Goal: Task Accomplishment & Management: Complete application form

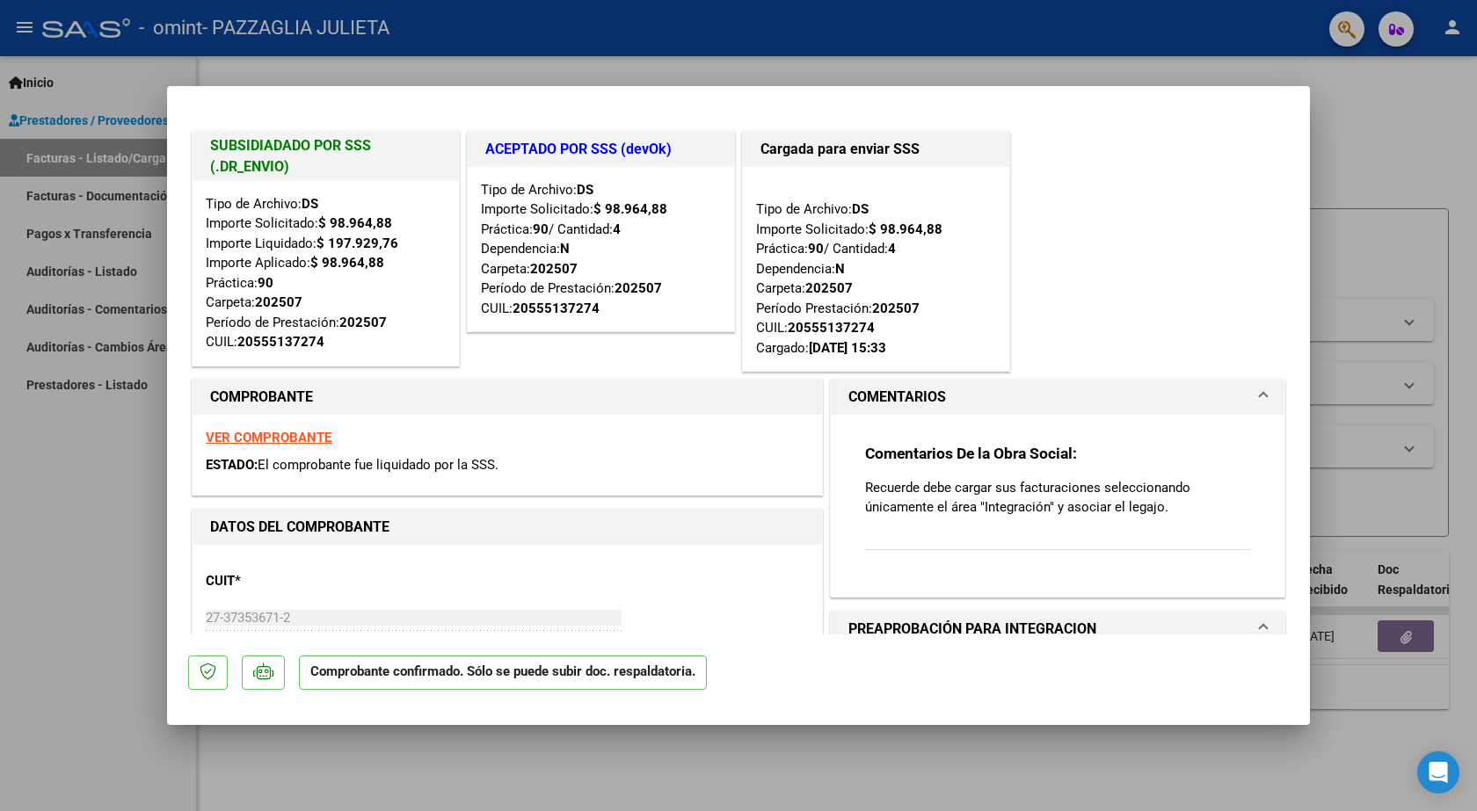
click at [0, 605] on div at bounding box center [738, 405] width 1477 height 811
type input "$ 0,00"
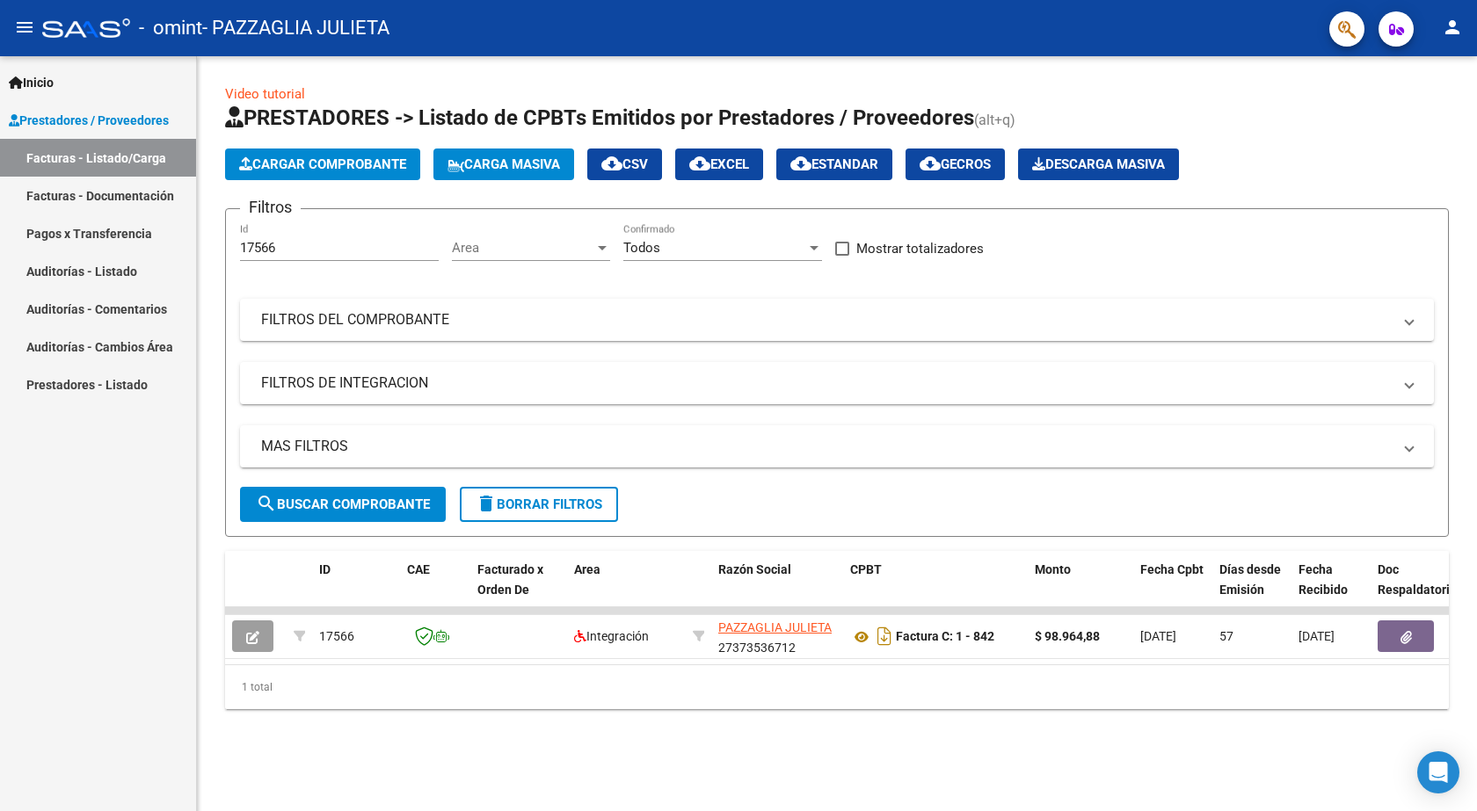
click at [334, 155] on button "Cargar Comprobante" at bounding box center [322, 165] width 195 height 32
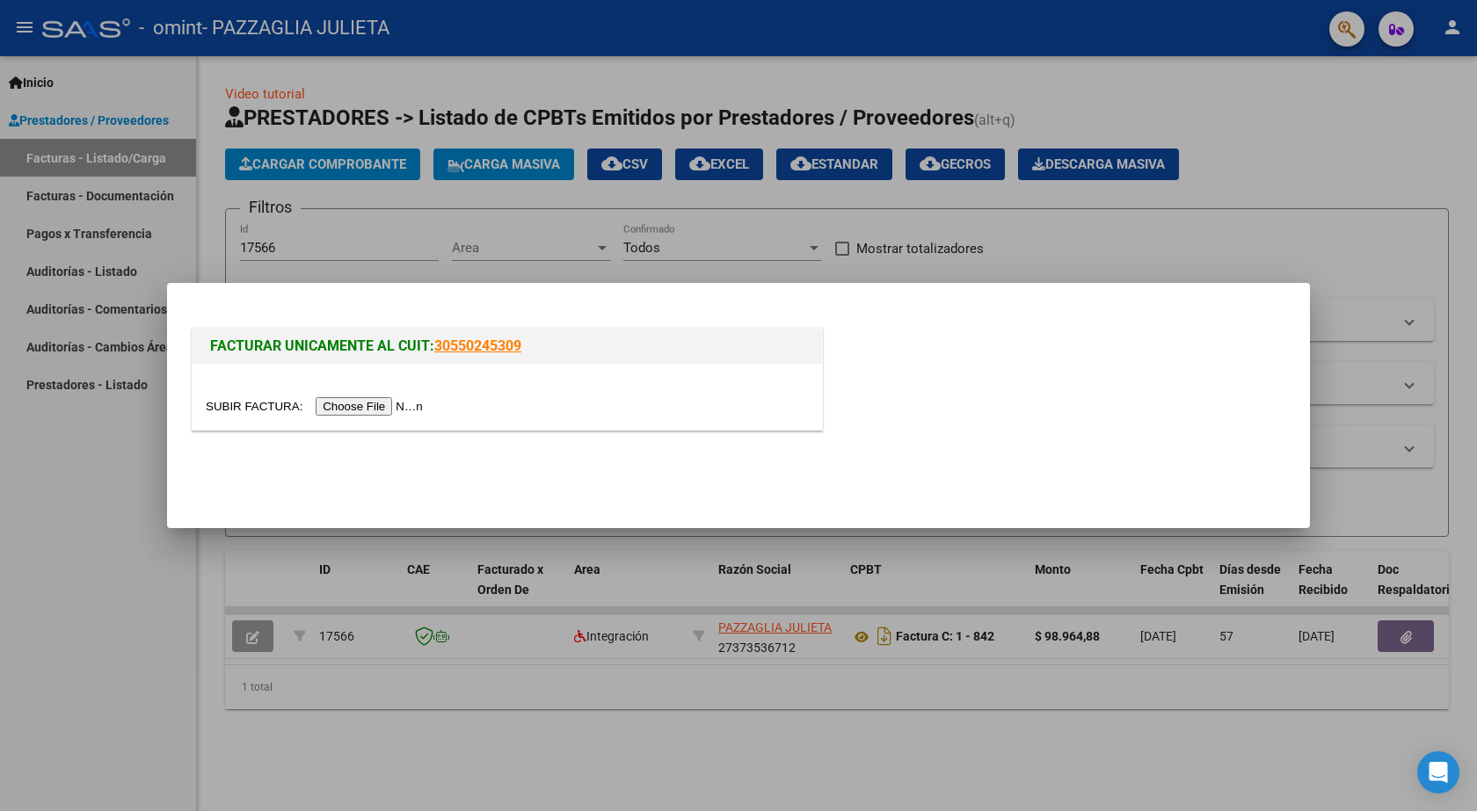
click at [355, 407] on input "file" at bounding box center [317, 406] width 222 height 18
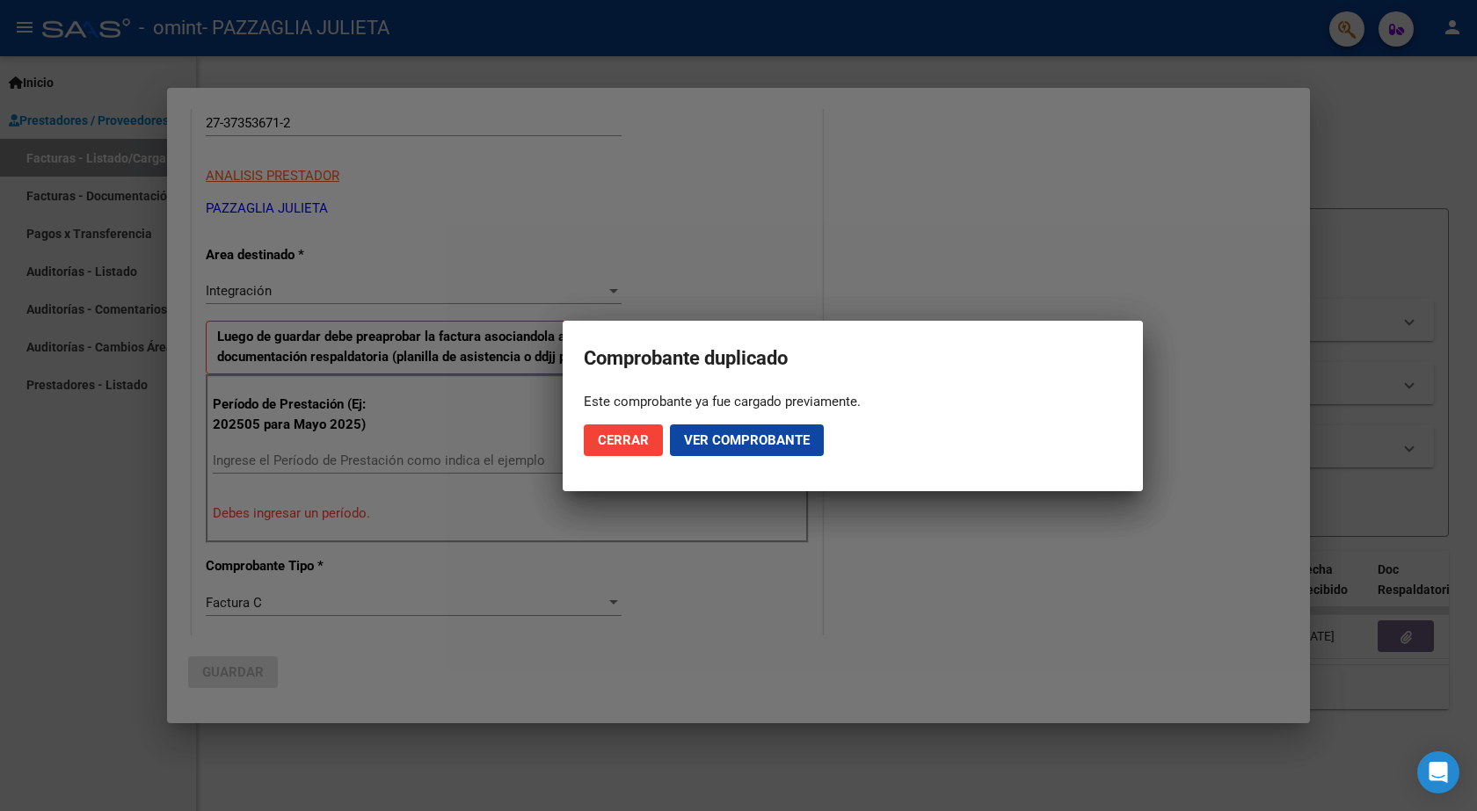
scroll to position [473, 0]
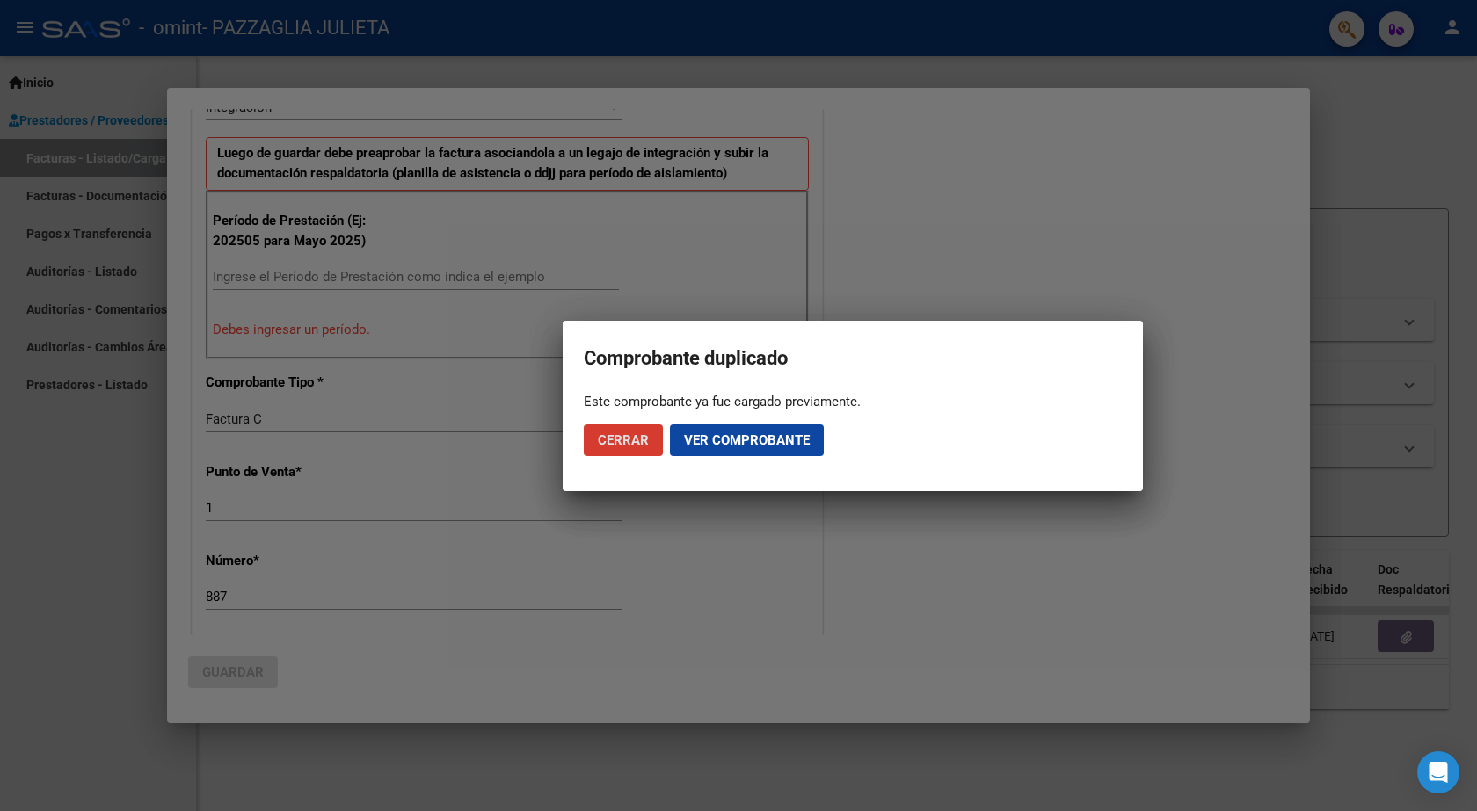
click at [628, 433] on span "Cerrar" at bounding box center [623, 440] width 51 height 16
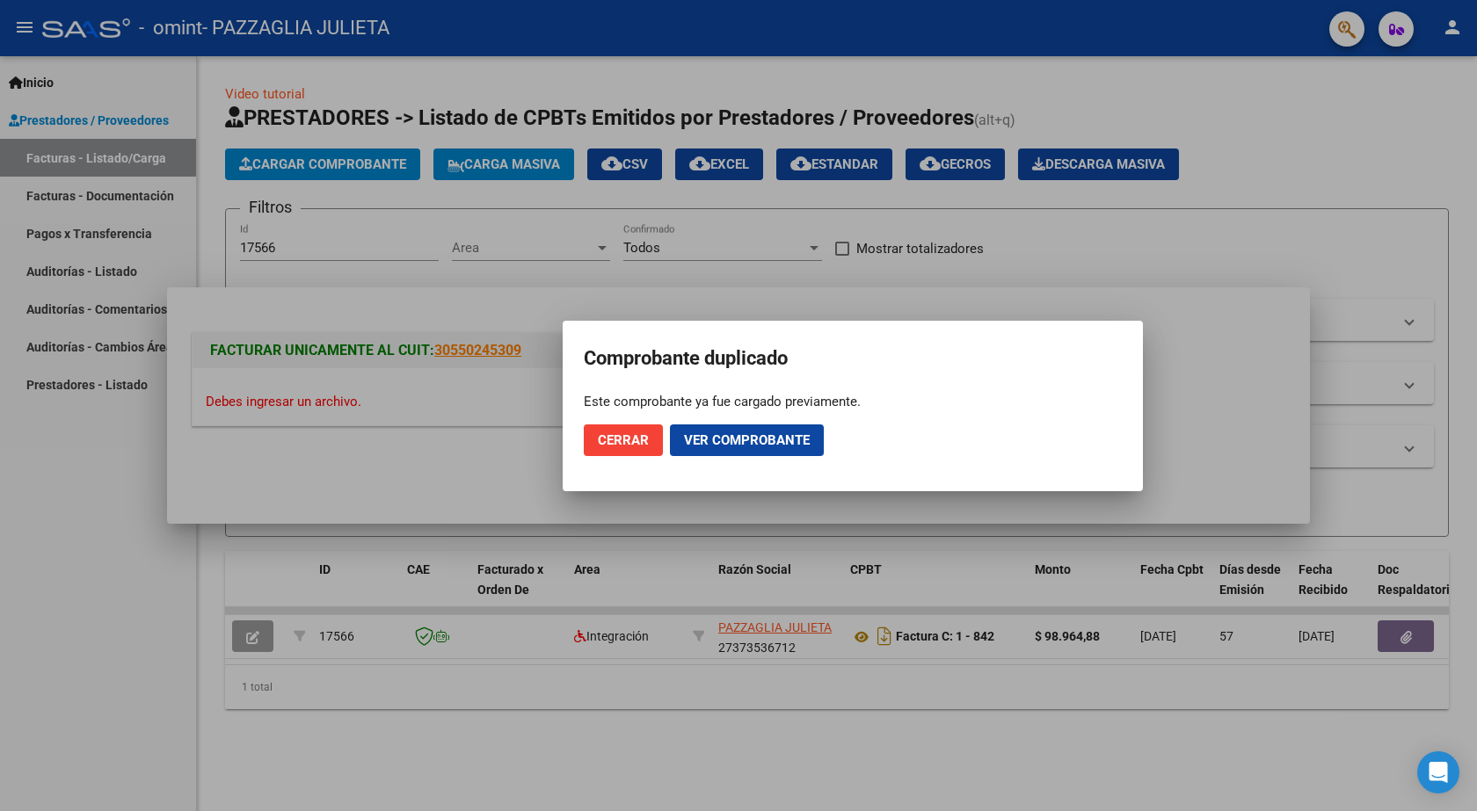
scroll to position [0, 0]
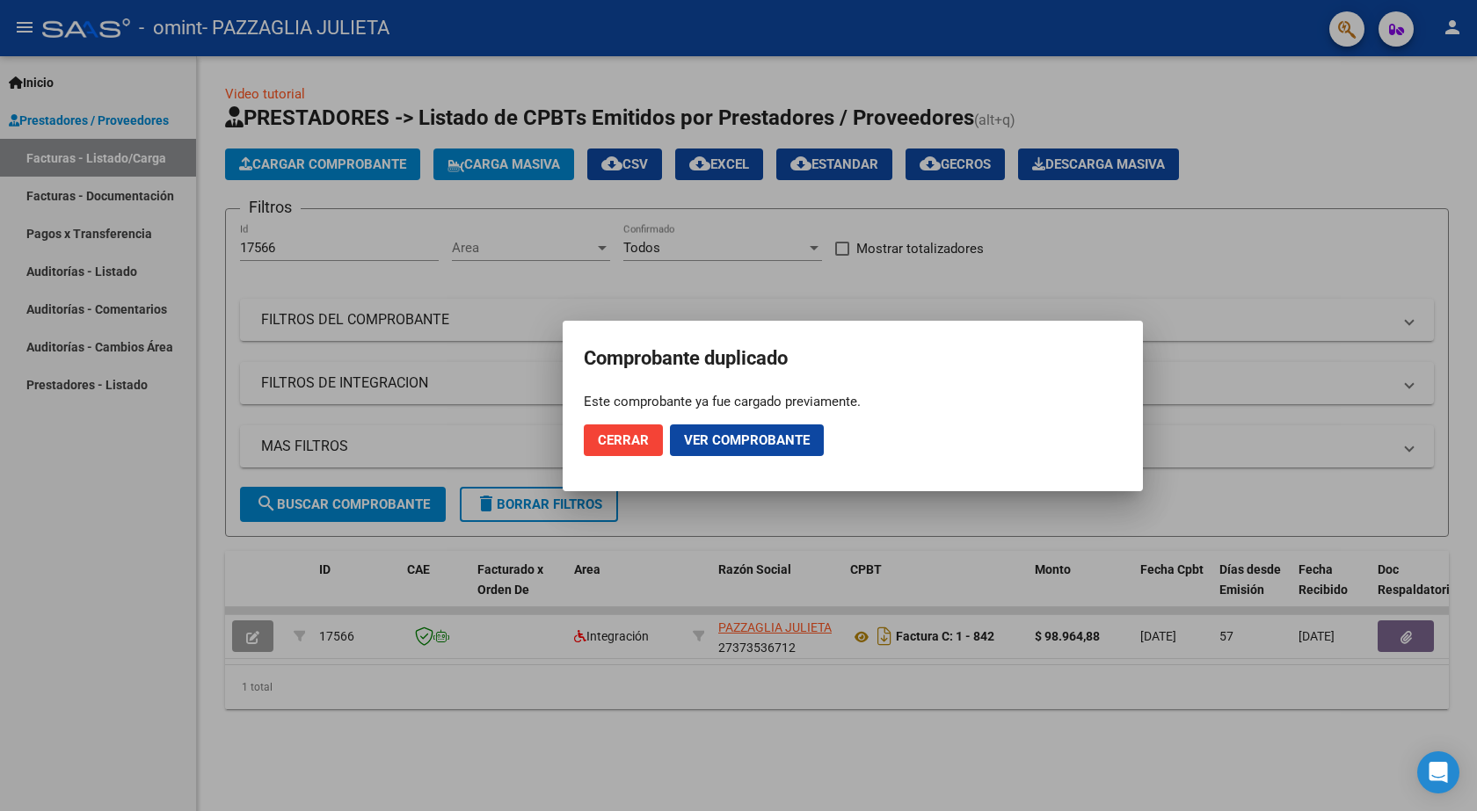
click at [722, 437] on span "Ver comprobante" at bounding box center [747, 440] width 126 height 16
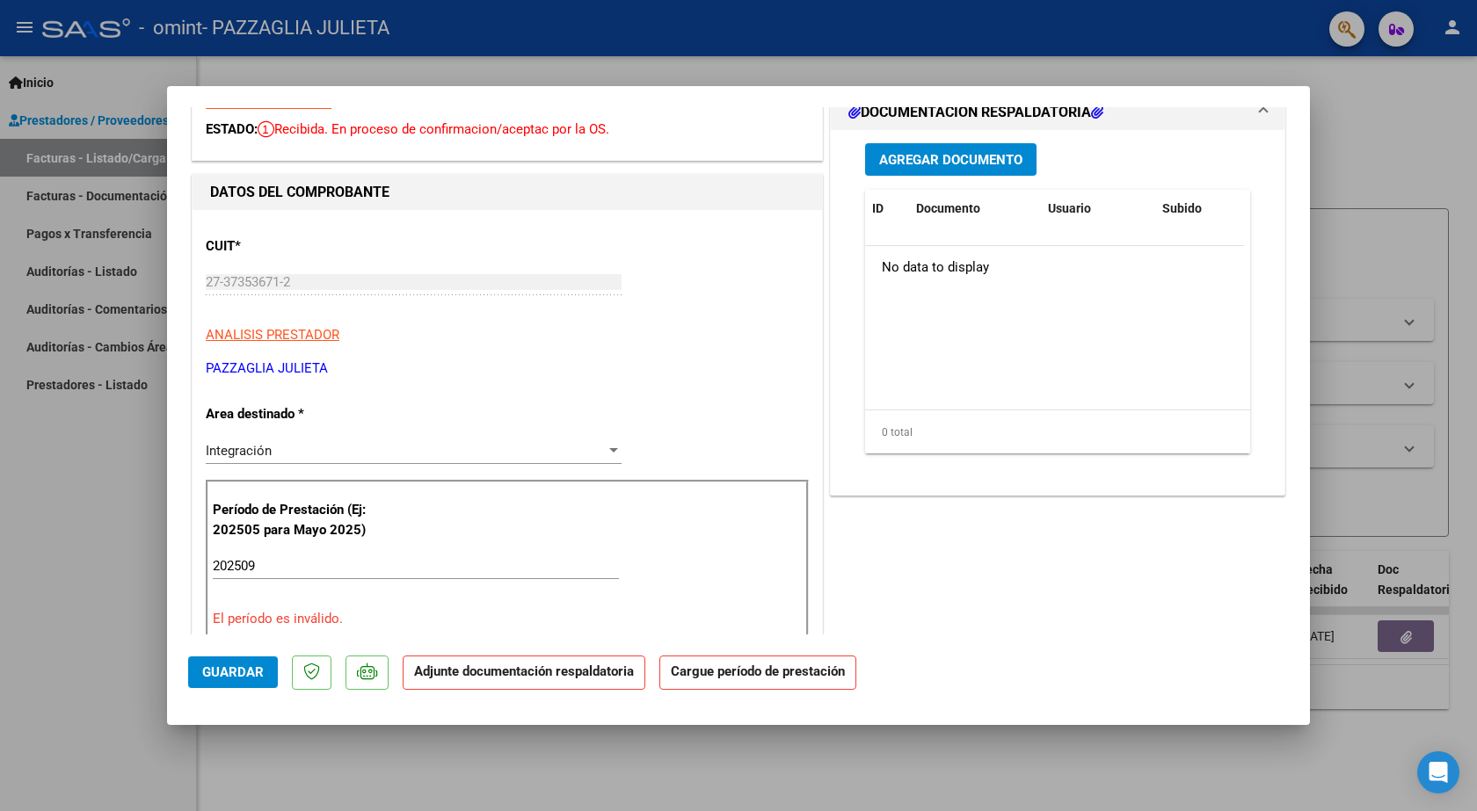
scroll to position [264, 0]
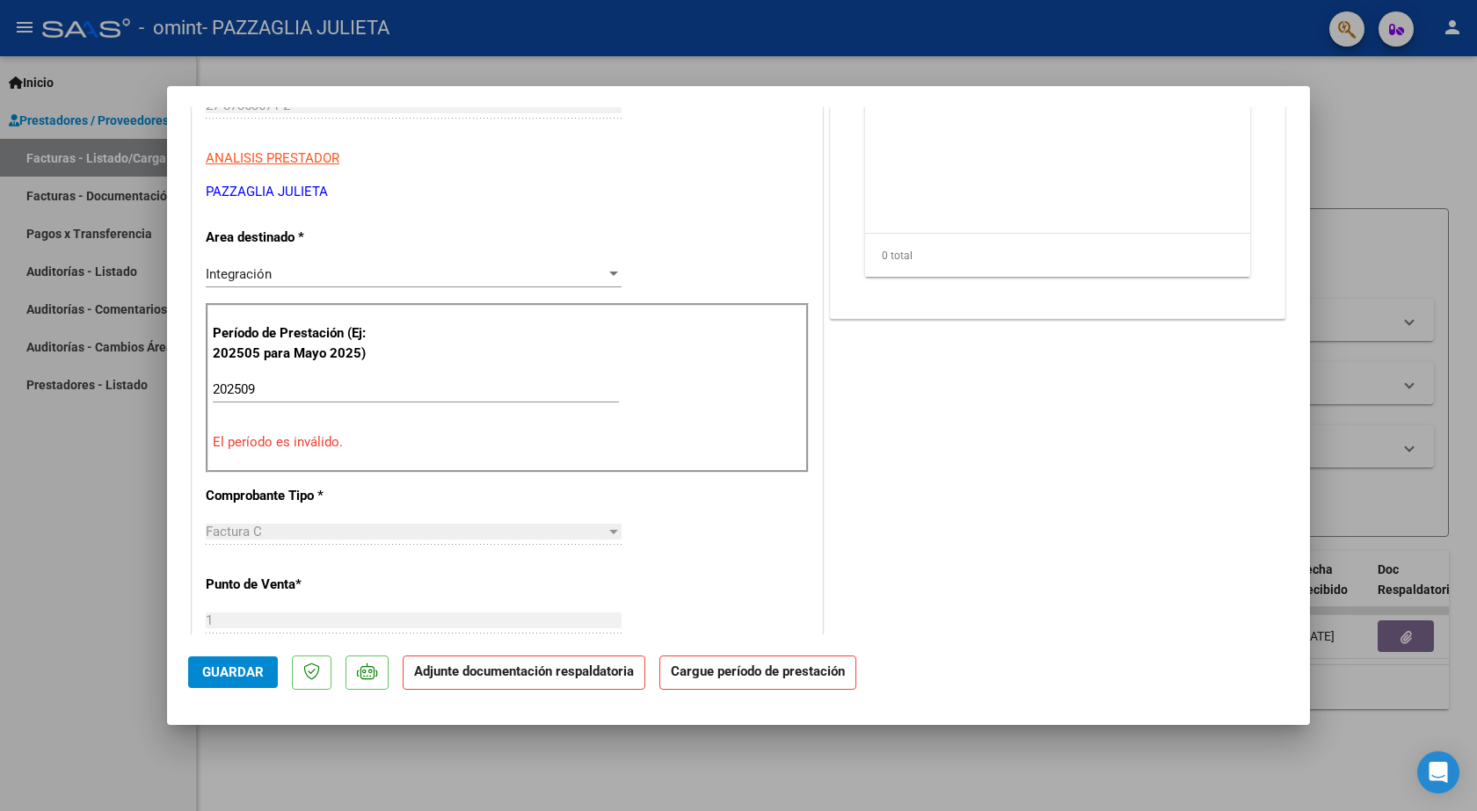
click at [309, 445] on p "El período es inválido." at bounding box center [507, 442] width 589 height 20
click at [291, 442] on p "El período es inválido." at bounding box center [507, 442] width 589 height 20
click at [276, 389] on input "202509" at bounding box center [416, 390] width 406 height 16
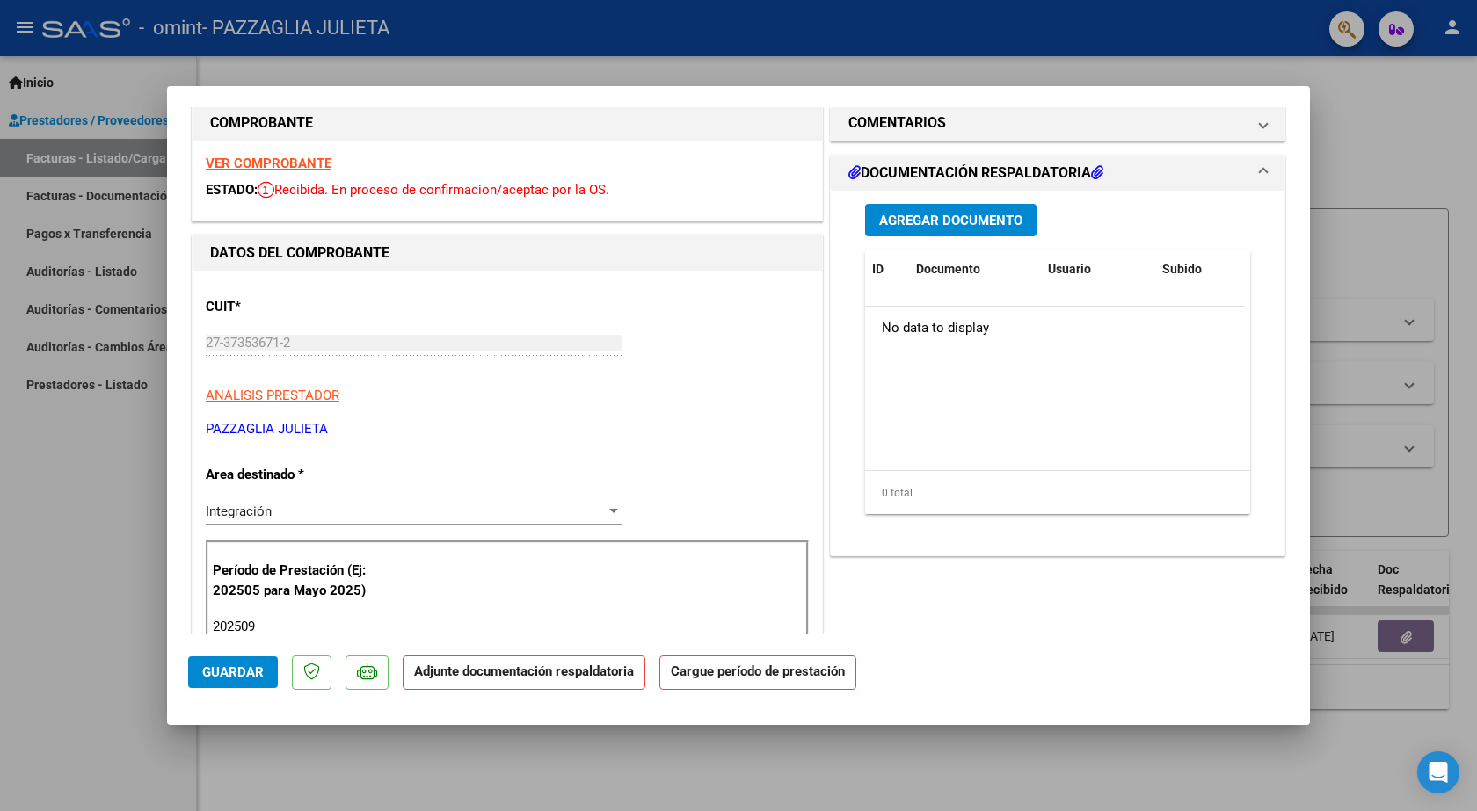
scroll to position [0, 0]
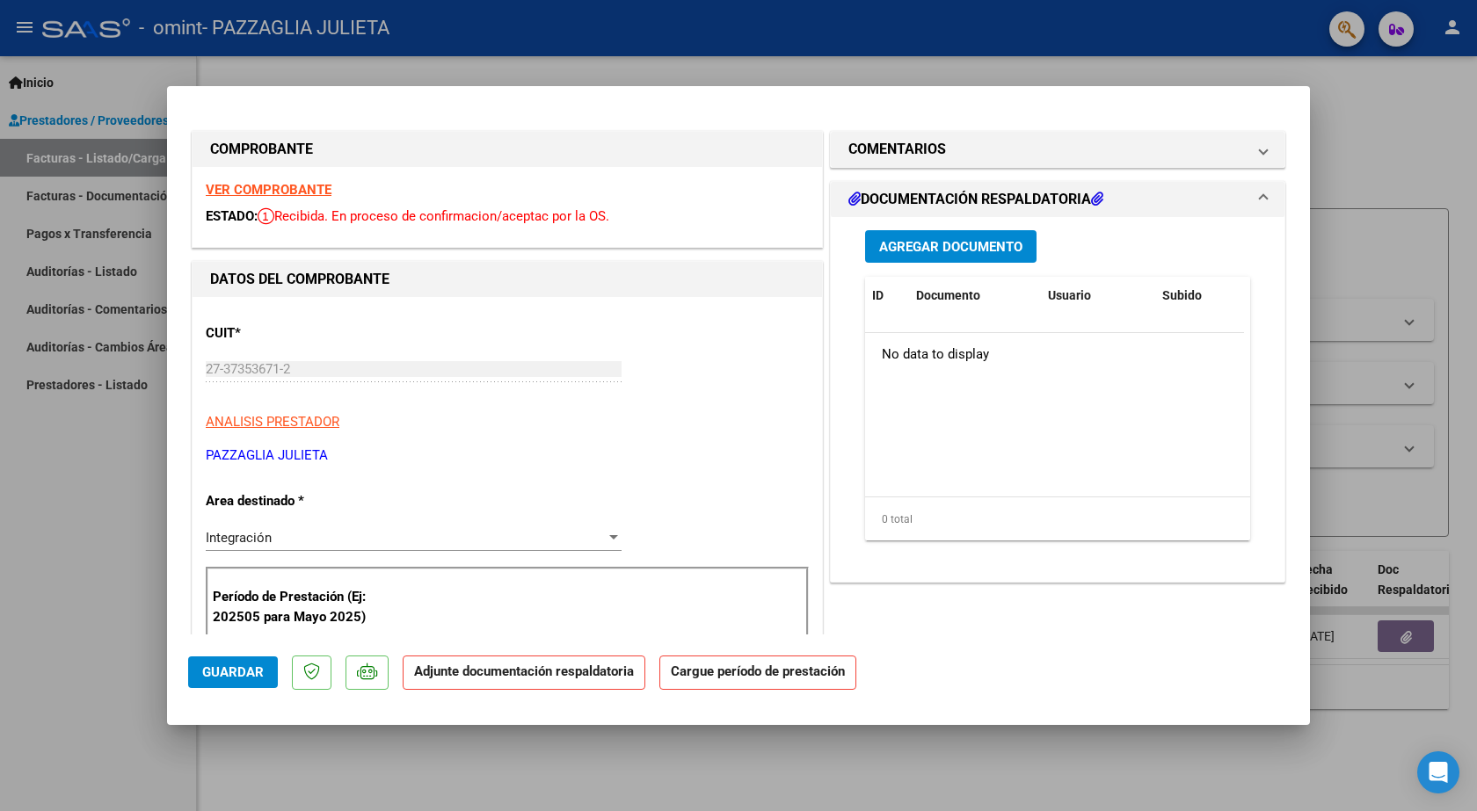
click at [936, 251] on span "Agregar Documento" at bounding box center [950, 247] width 143 height 16
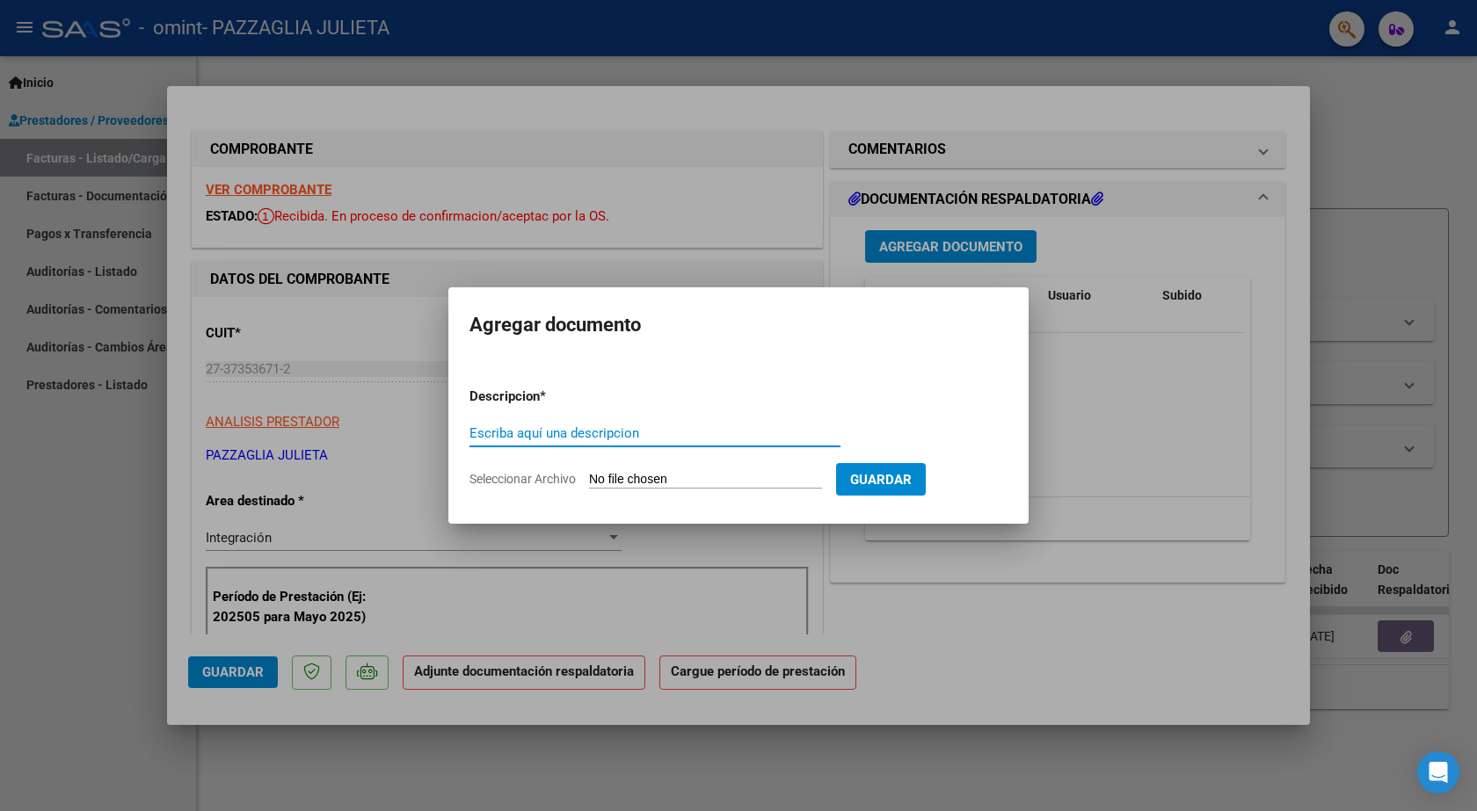
click at [627, 221] on div at bounding box center [738, 405] width 1477 height 811
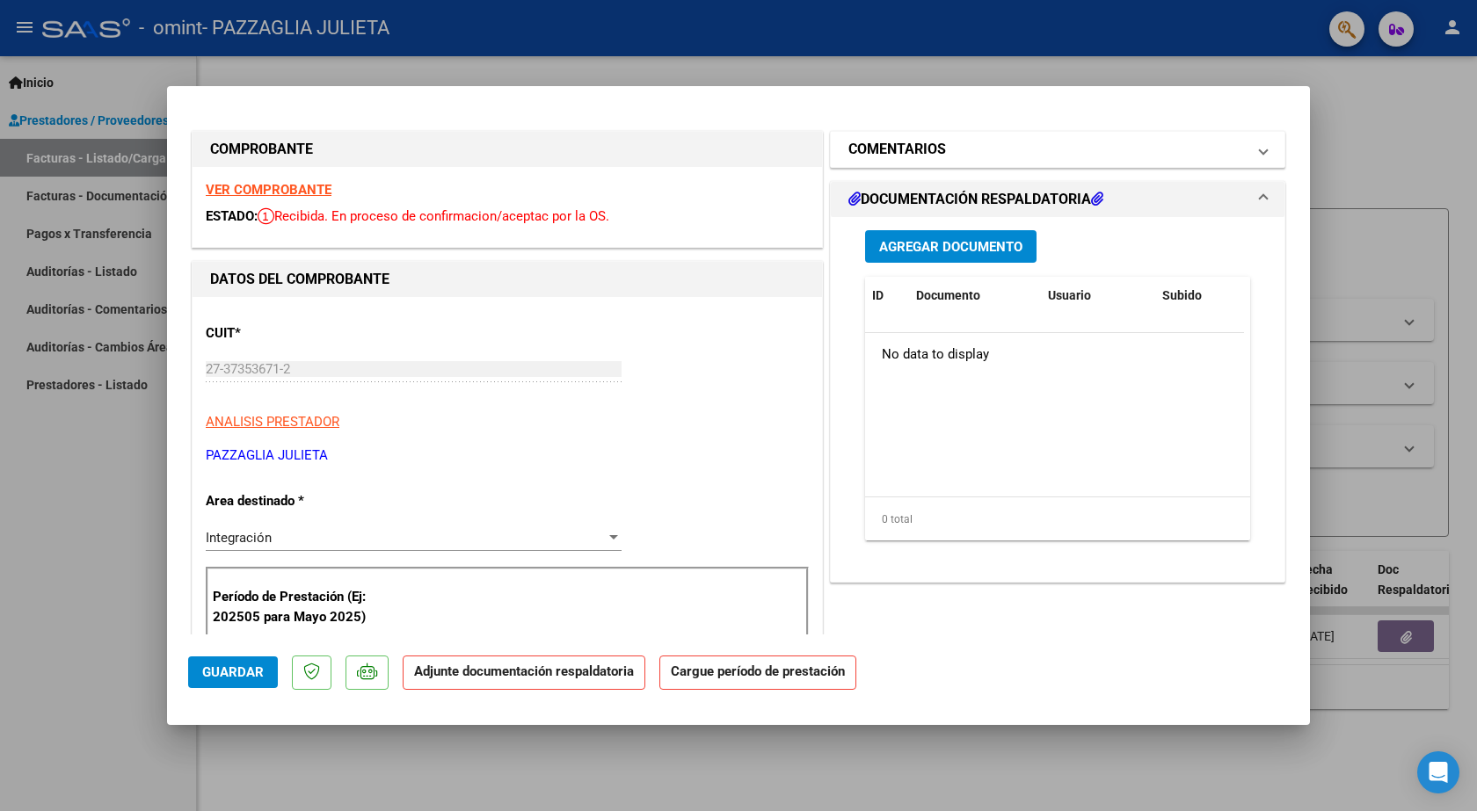
click at [887, 150] on h1 "COMENTARIOS" at bounding box center [897, 149] width 98 height 21
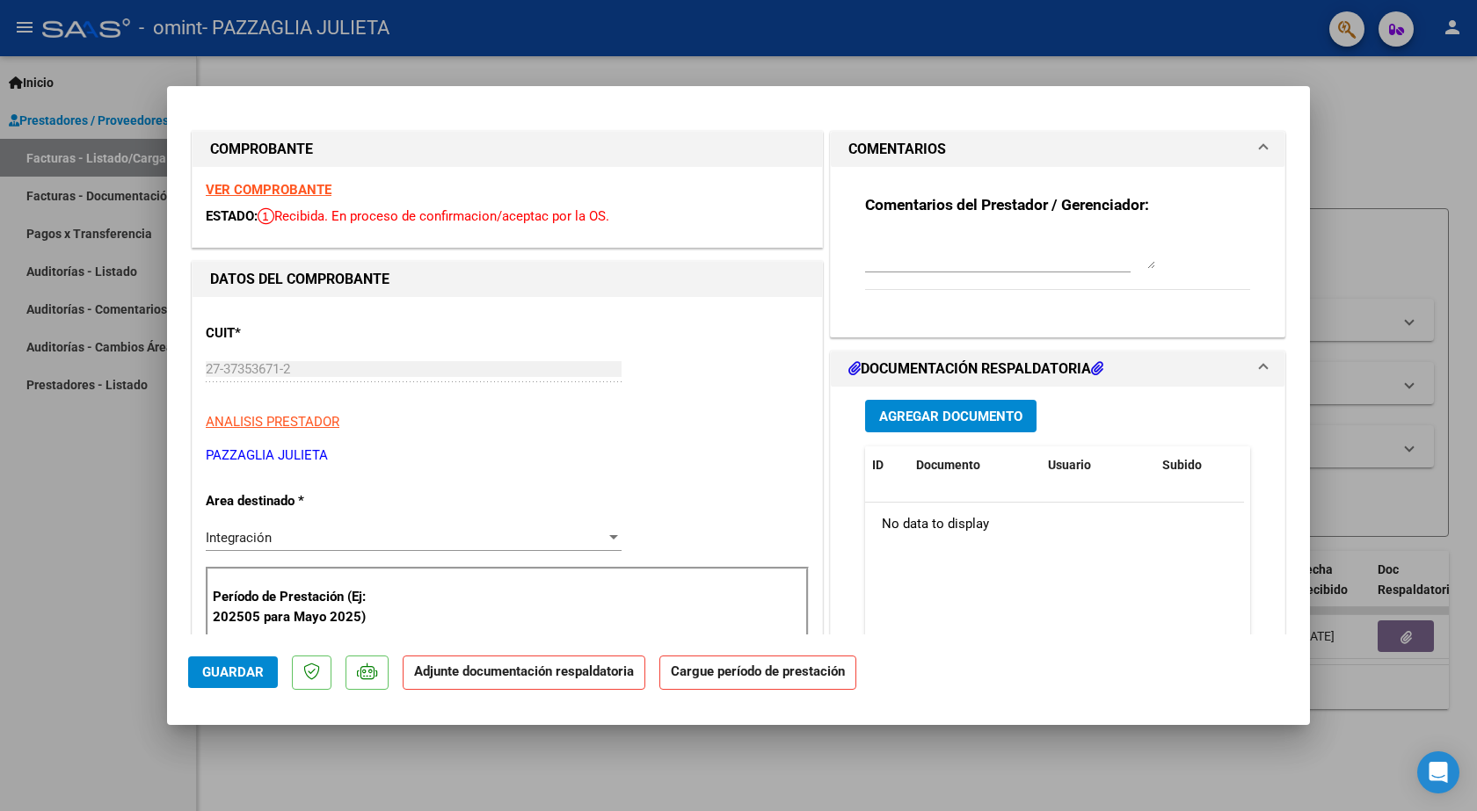
click at [887, 150] on h1 "COMENTARIOS" at bounding box center [897, 149] width 98 height 21
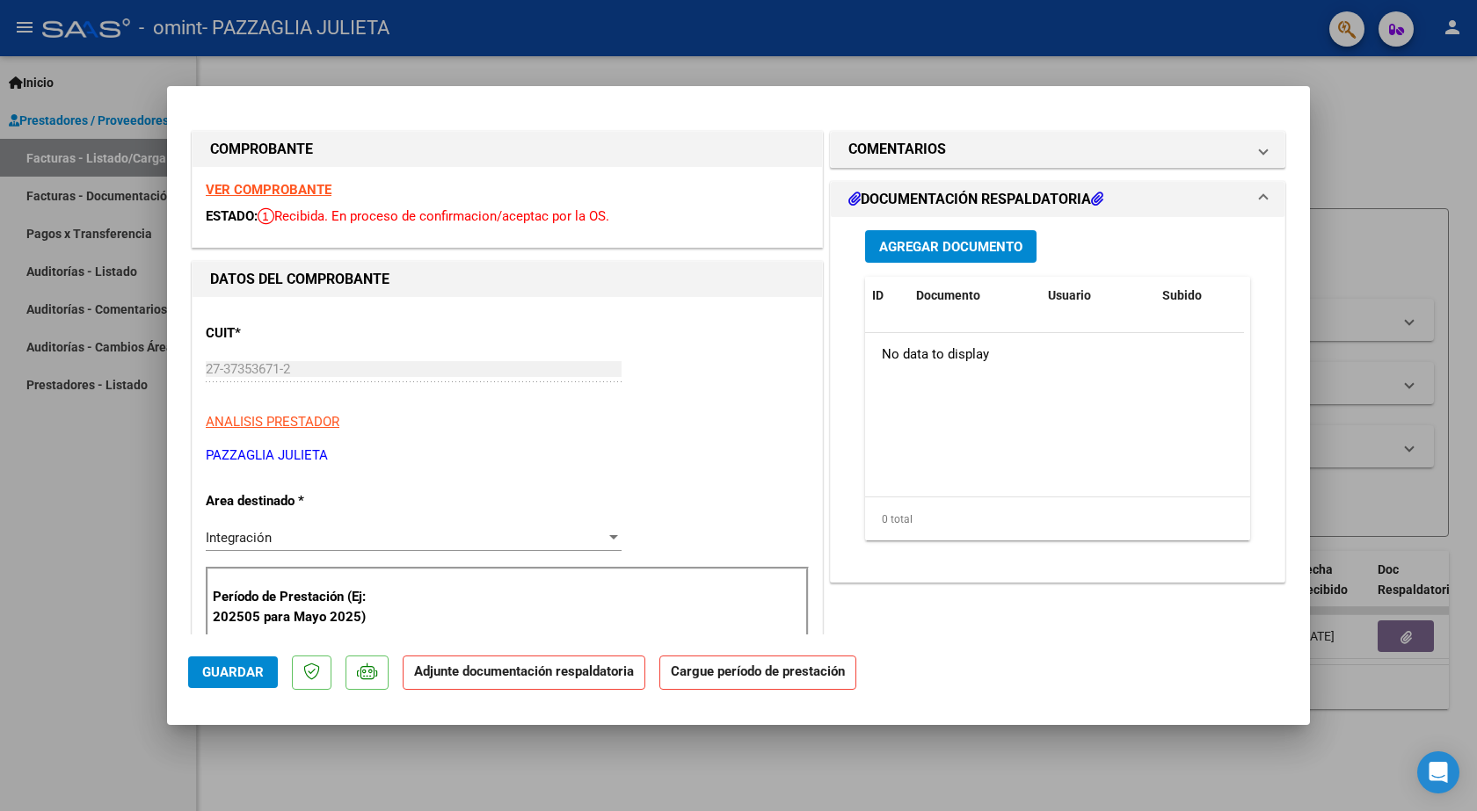
click at [17, 537] on div at bounding box center [738, 405] width 1477 height 811
type input "$ 0,00"
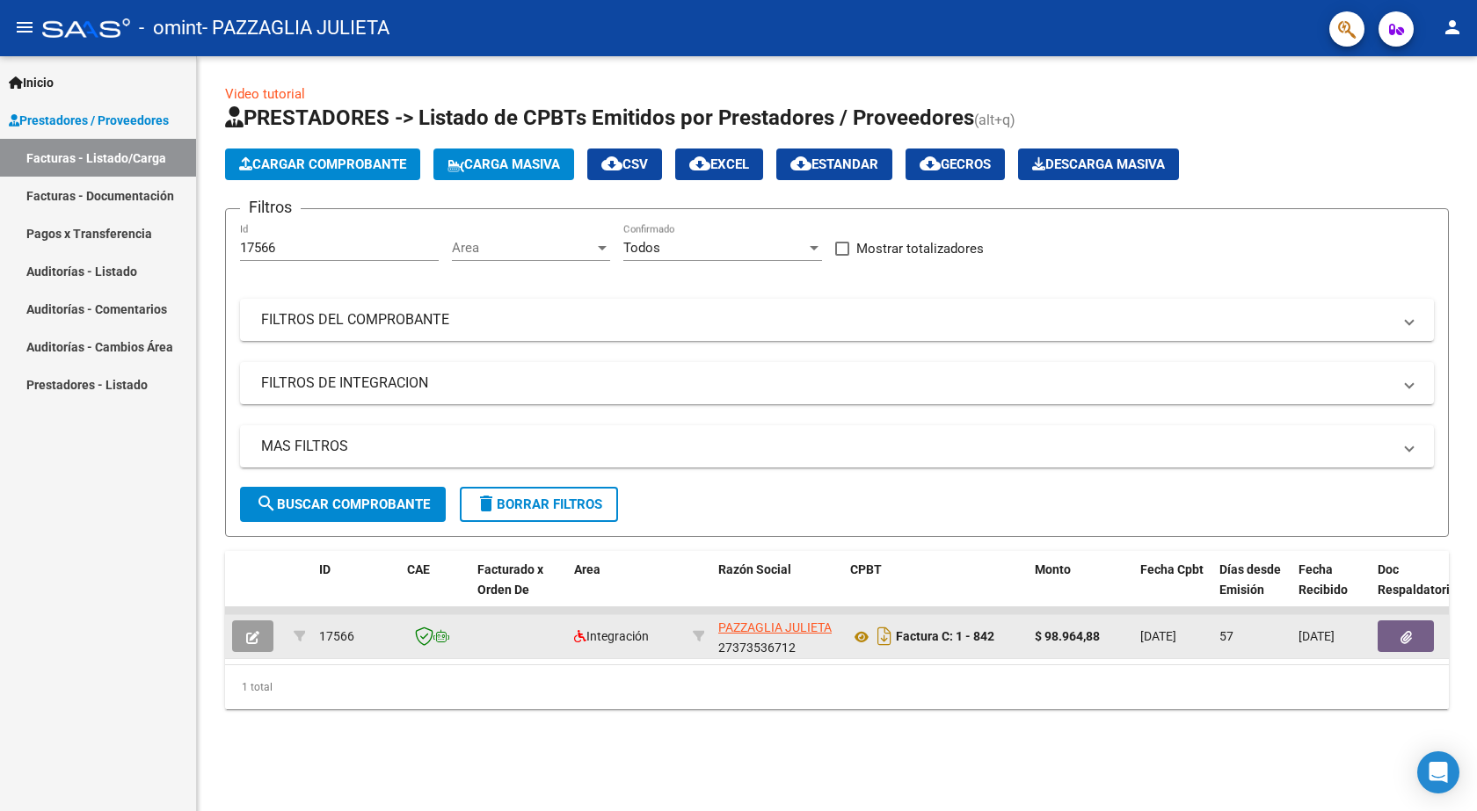
click at [1399, 641] on button "button" at bounding box center [1405, 637] width 56 height 32
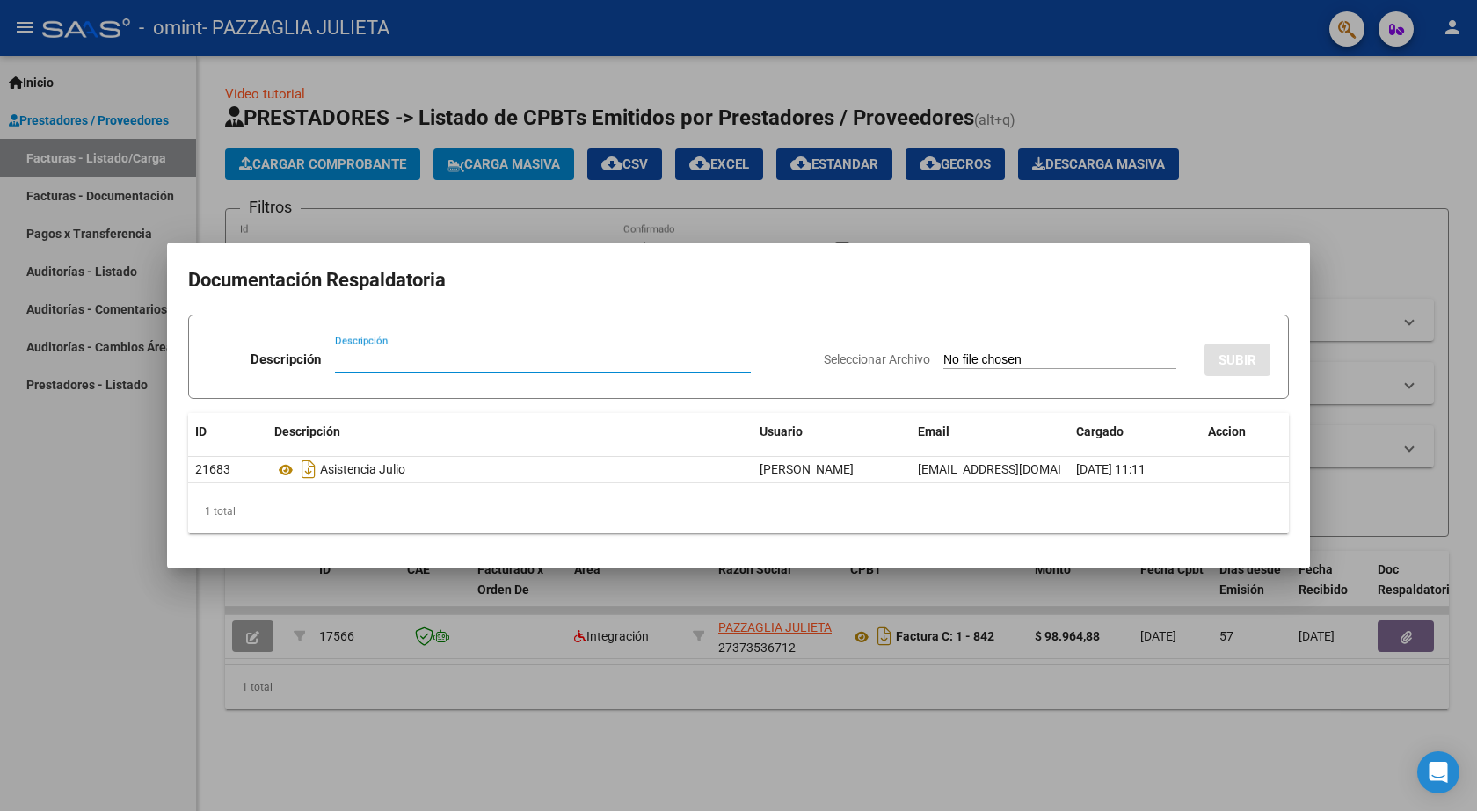
click at [84, 527] on div at bounding box center [738, 405] width 1477 height 811
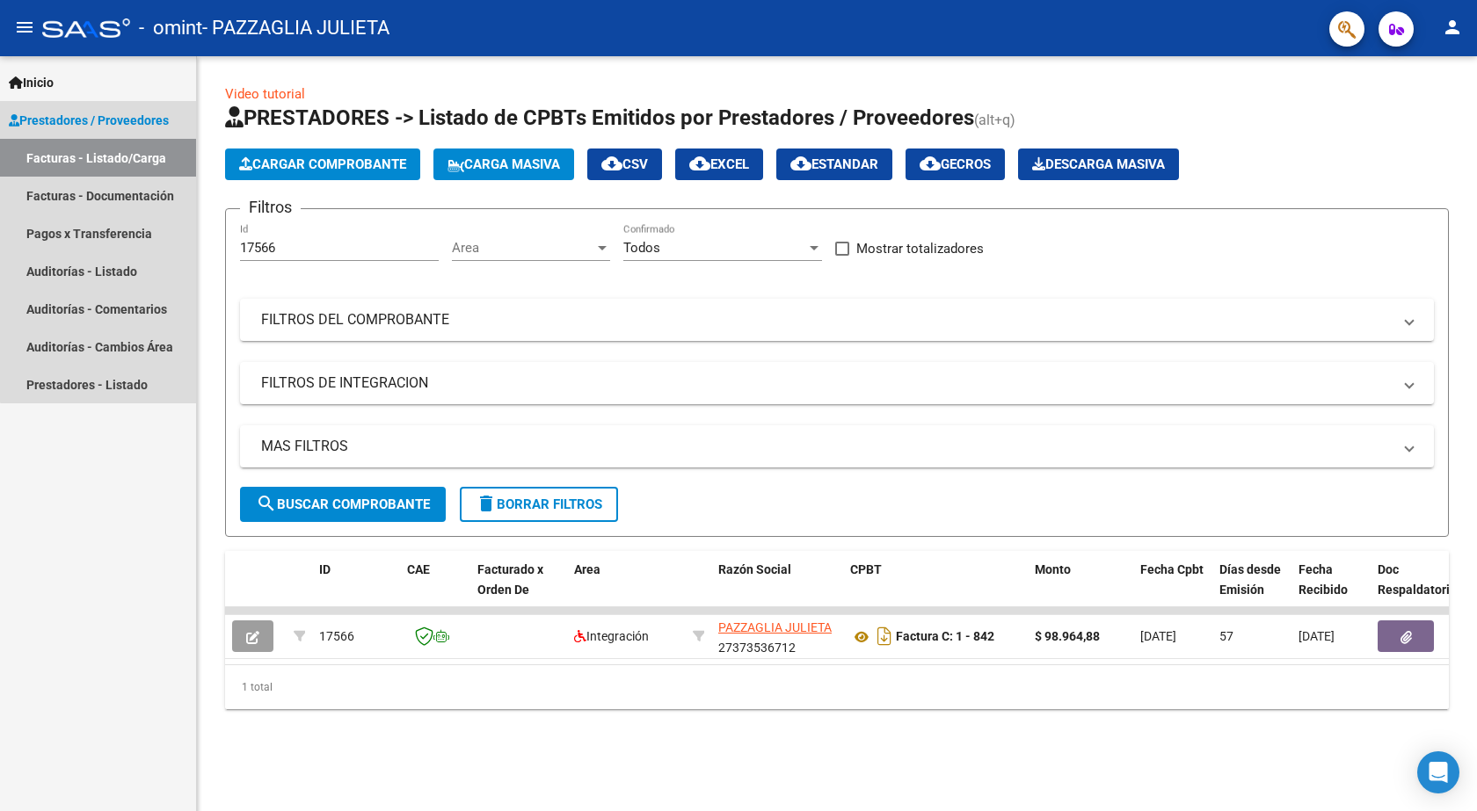
click at [104, 163] on link "Facturas - Listado/Carga" at bounding box center [98, 158] width 196 height 38
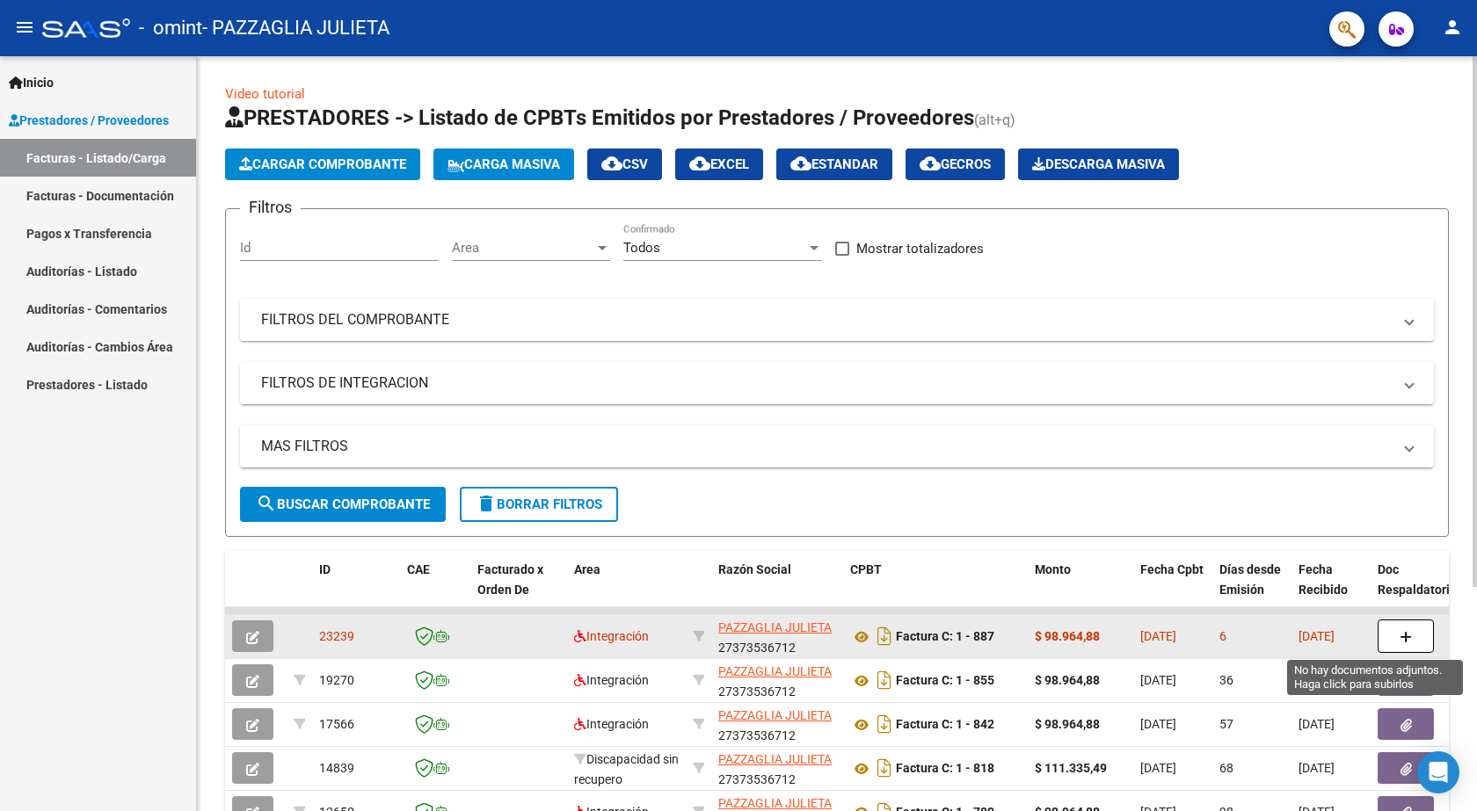
click at [1409, 637] on icon "button" at bounding box center [1405, 637] width 12 height 13
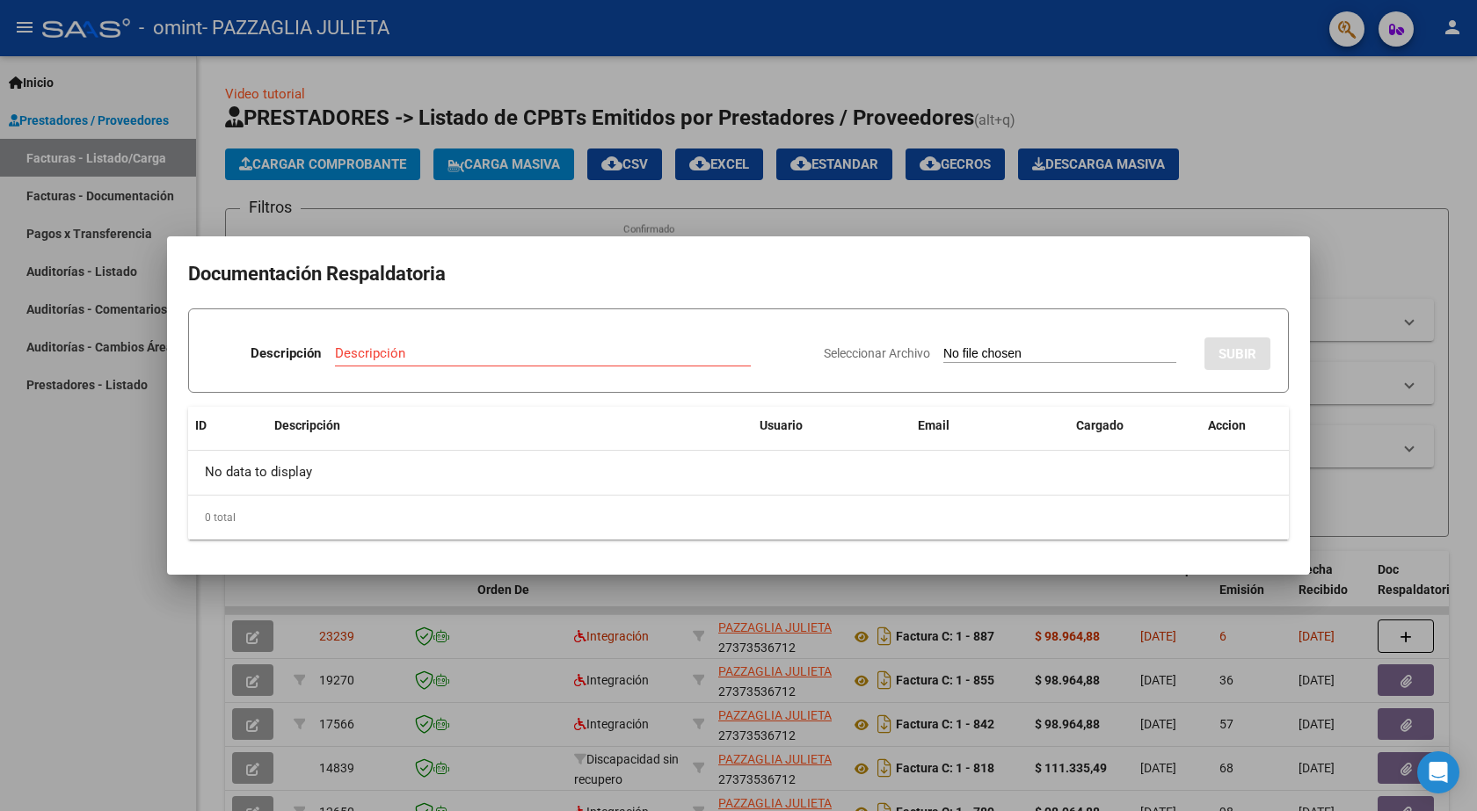
drag, startPoint x: 302, startPoint y: 358, endPoint x: 341, endPoint y: 354, distance: 39.7
click at [308, 357] on p "Descripción" at bounding box center [286, 354] width 70 height 20
click at [380, 354] on input "Descripción" at bounding box center [543, 353] width 416 height 16
type input "asistencia"
click at [948, 353] on input "Seleccionar Archivo" at bounding box center [1059, 354] width 233 height 17
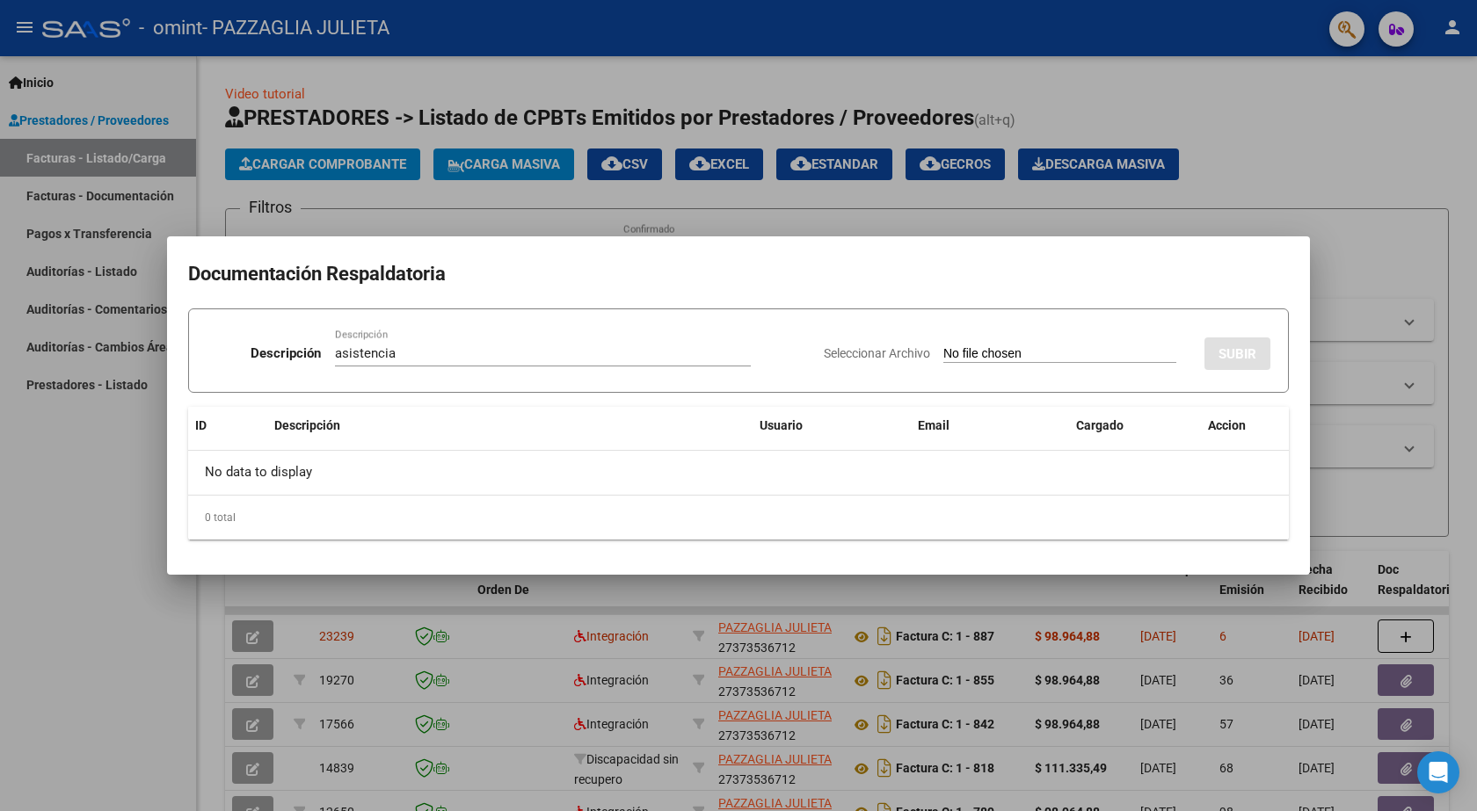
click at [943, 355] on input "Seleccionar Archivo" at bounding box center [1059, 354] width 233 height 17
type input "C:\fakepath\[PERSON_NAME] asistencia septiembre.pdf"
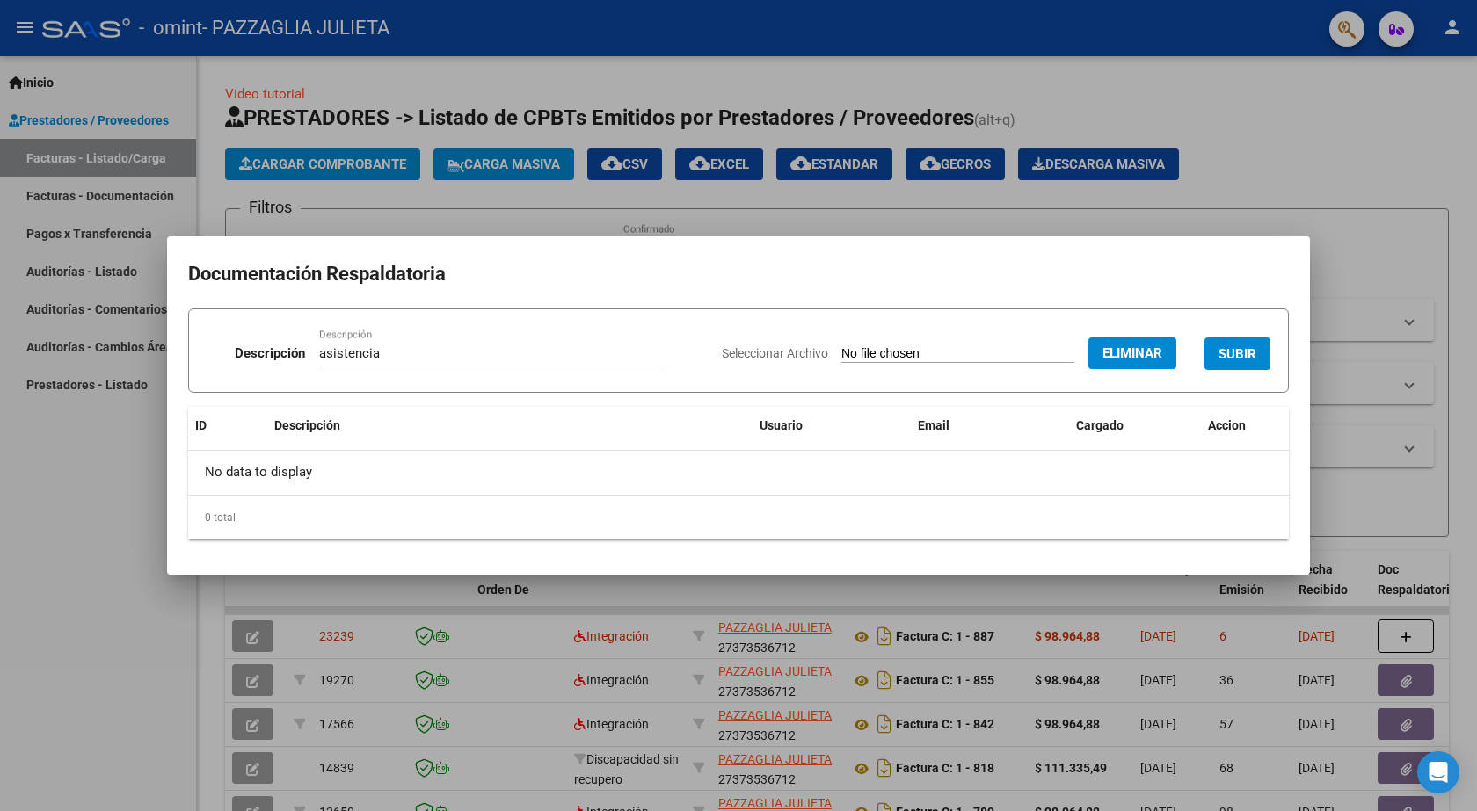
click at [1235, 353] on span "SUBIR" at bounding box center [1237, 354] width 38 height 16
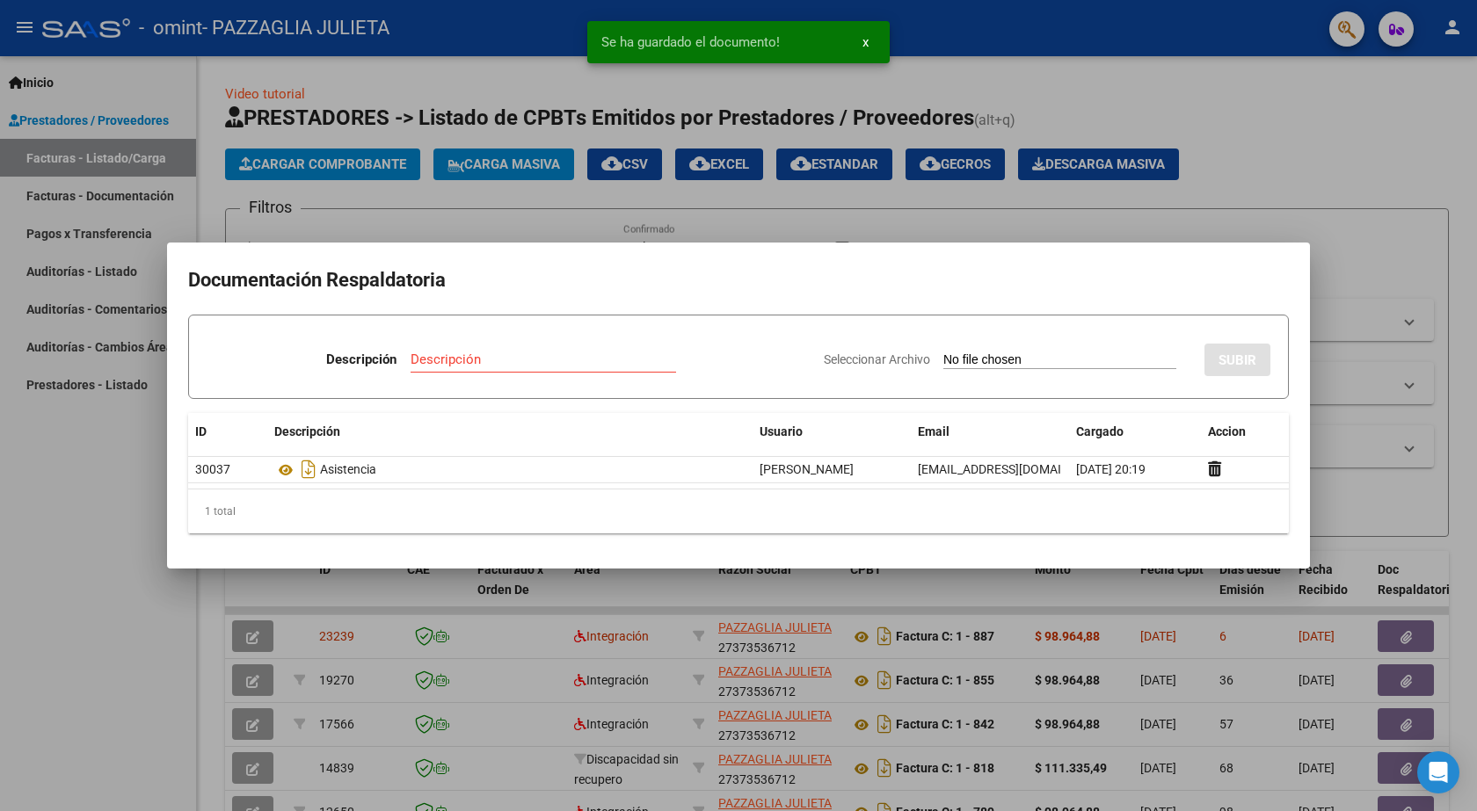
click at [869, 48] on button "x" at bounding box center [865, 42] width 34 height 32
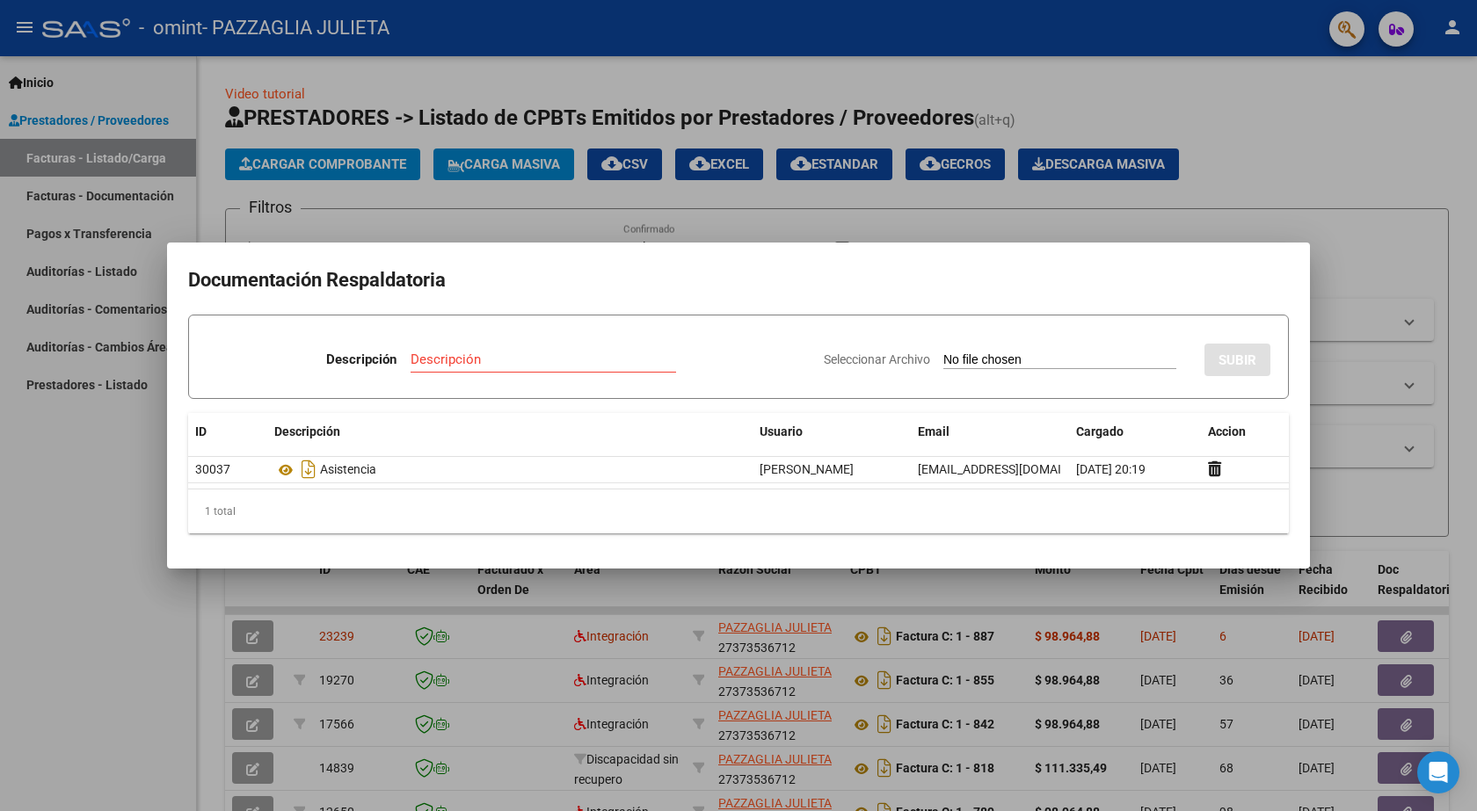
drag, startPoint x: 47, startPoint y: 621, endPoint x: 55, endPoint y: 592, distance: 30.1
click at [54, 596] on div at bounding box center [738, 405] width 1477 height 811
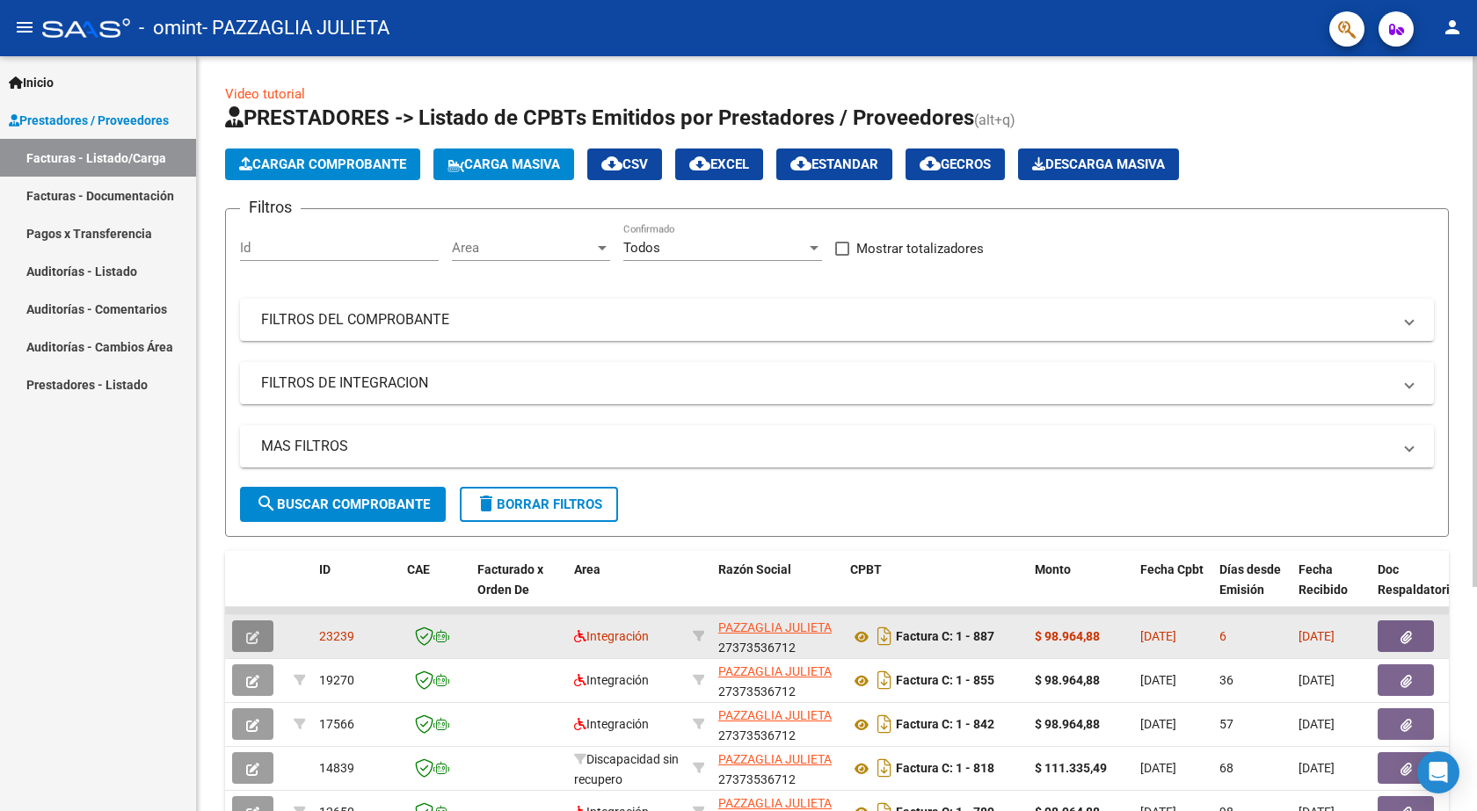
click at [255, 631] on icon "button" at bounding box center [252, 637] width 13 height 13
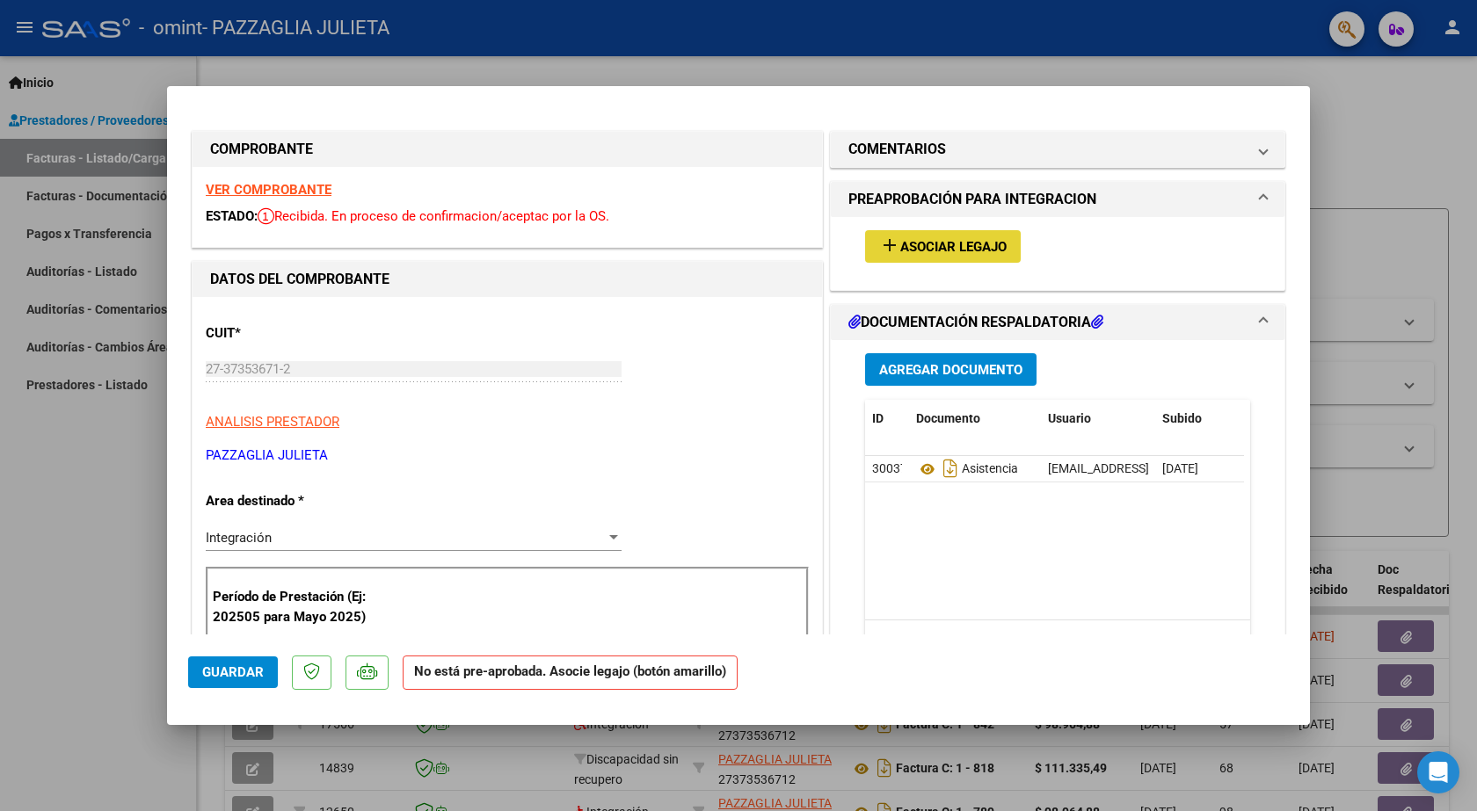
click at [923, 236] on button "add Asociar Legajo" at bounding box center [943, 246] width 156 height 33
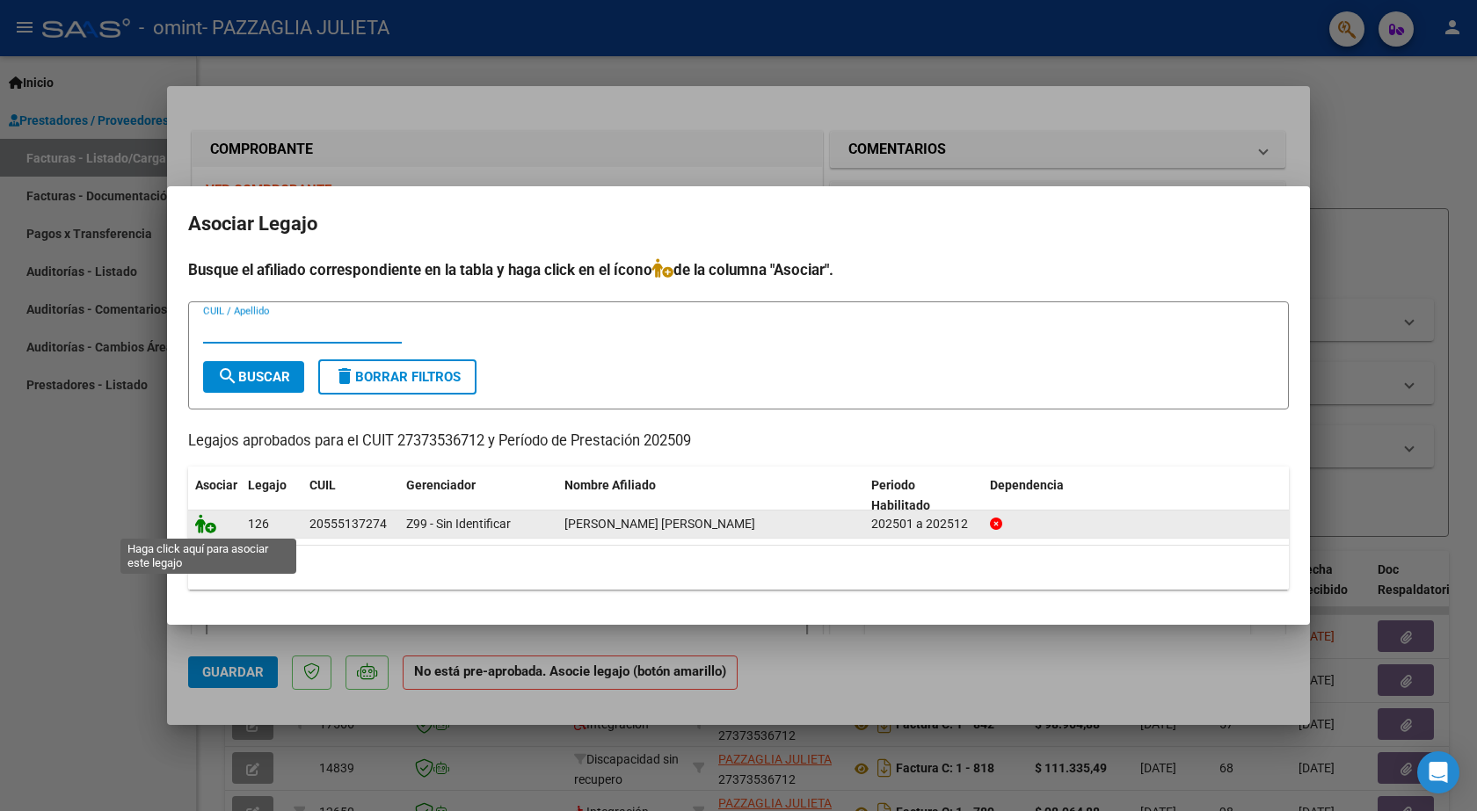
click at [203, 527] on icon at bounding box center [205, 523] width 21 height 19
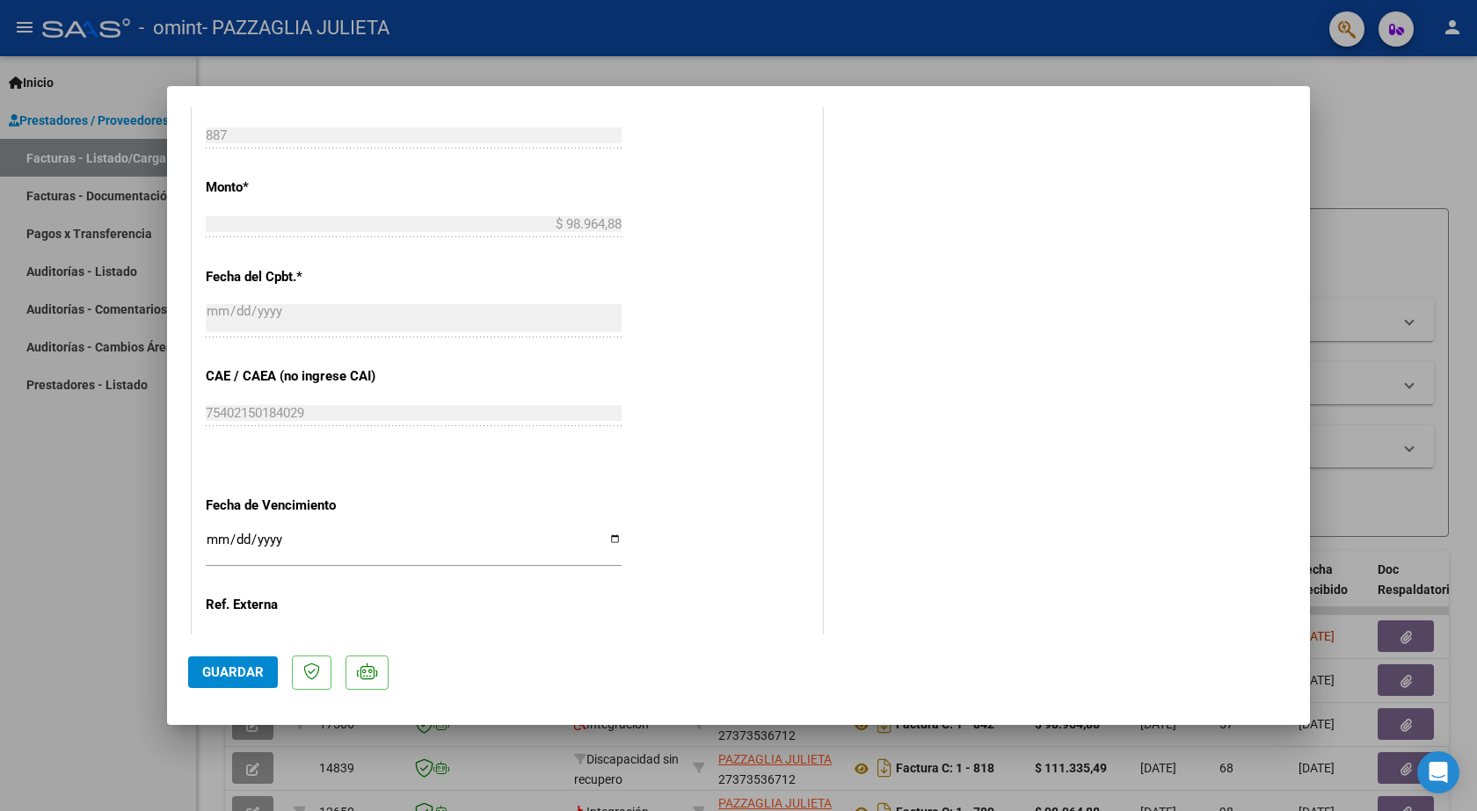
scroll to position [982, 0]
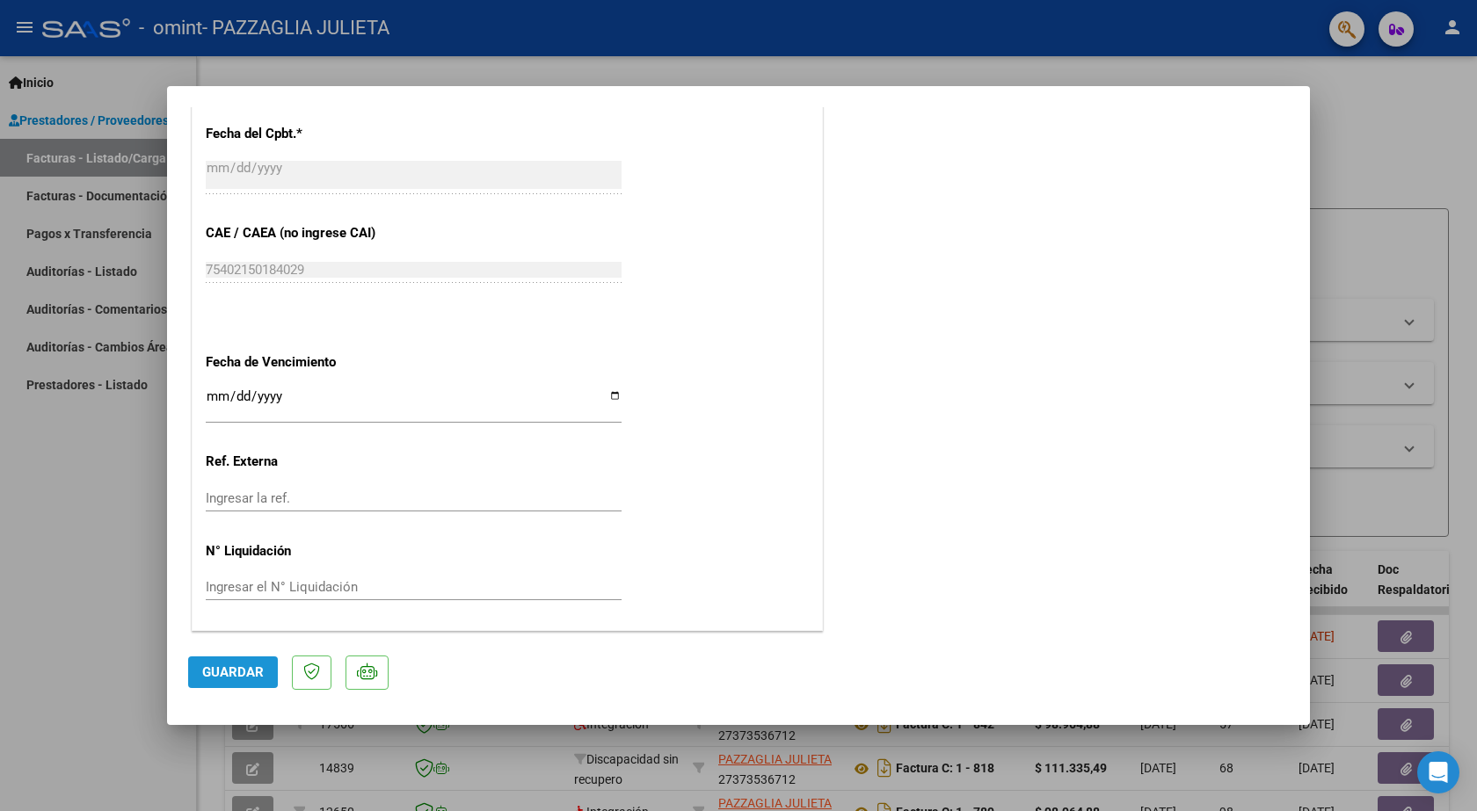
click at [244, 669] on span "Guardar" at bounding box center [233, 673] width 62 height 16
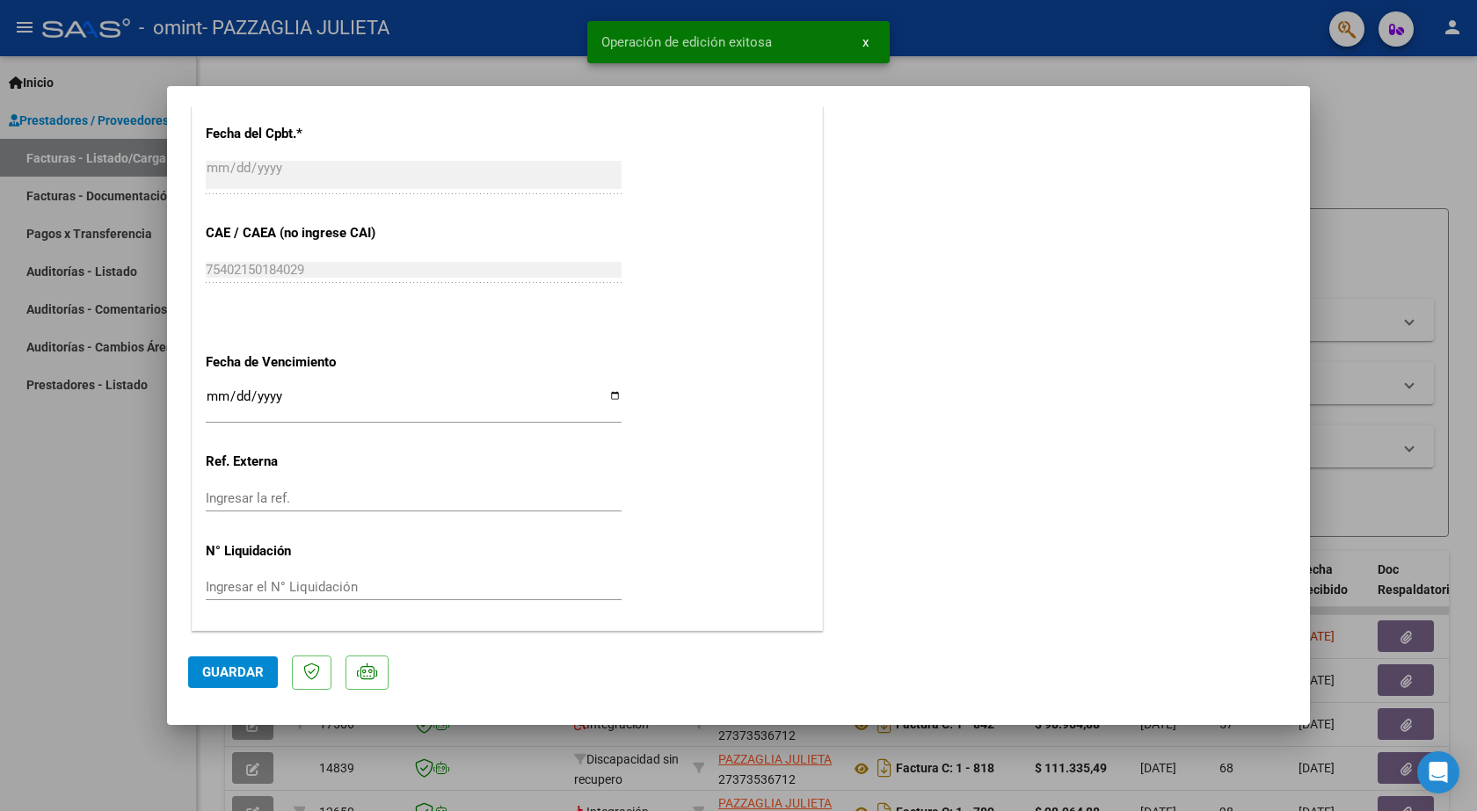
click at [99, 598] on div at bounding box center [738, 405] width 1477 height 811
type input "$ 0,00"
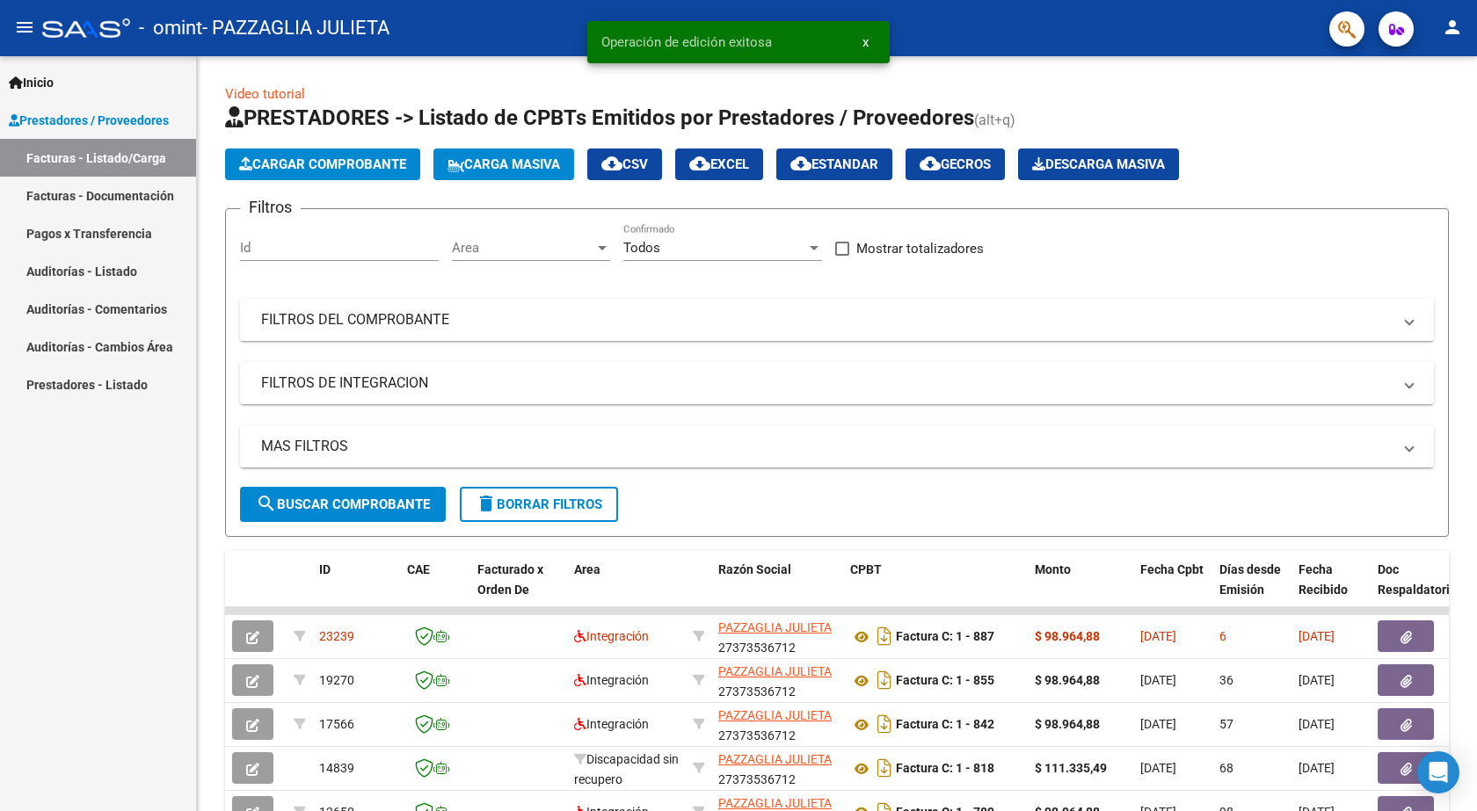
click at [859, 47] on button "x" at bounding box center [865, 42] width 34 height 32
